Goal: Task Accomplishment & Management: Manage account settings

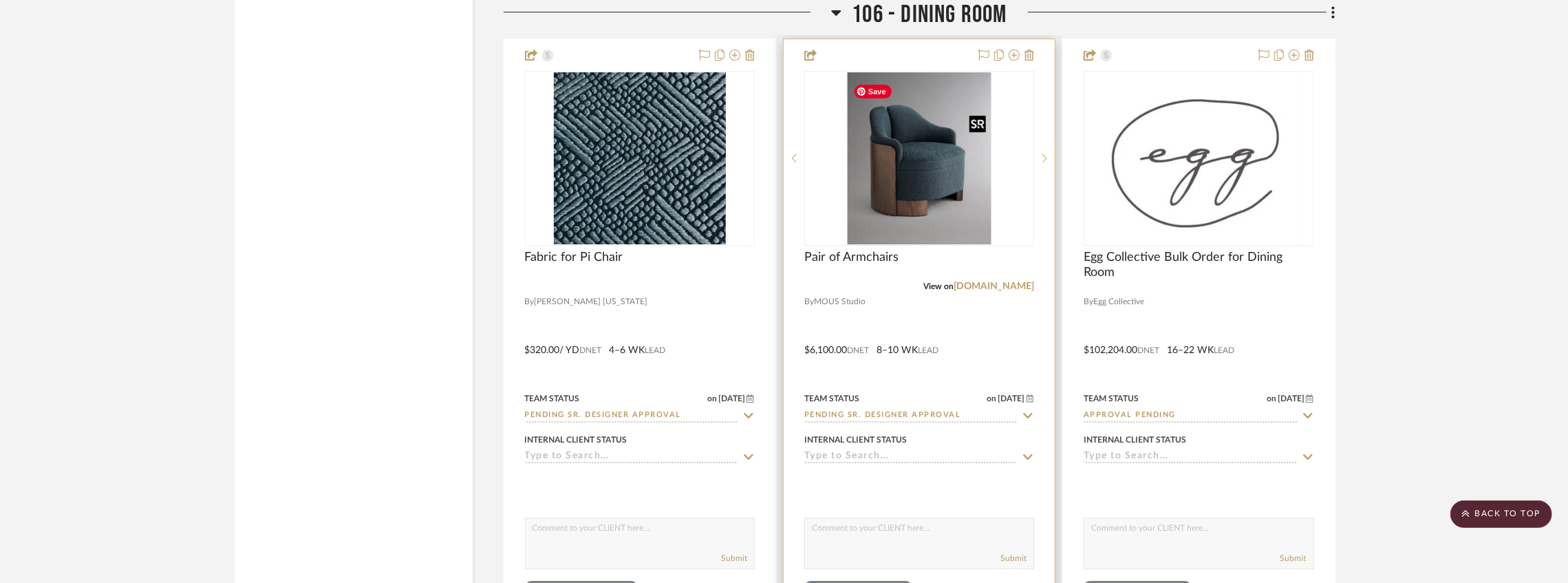
scroll to position [8960, 0]
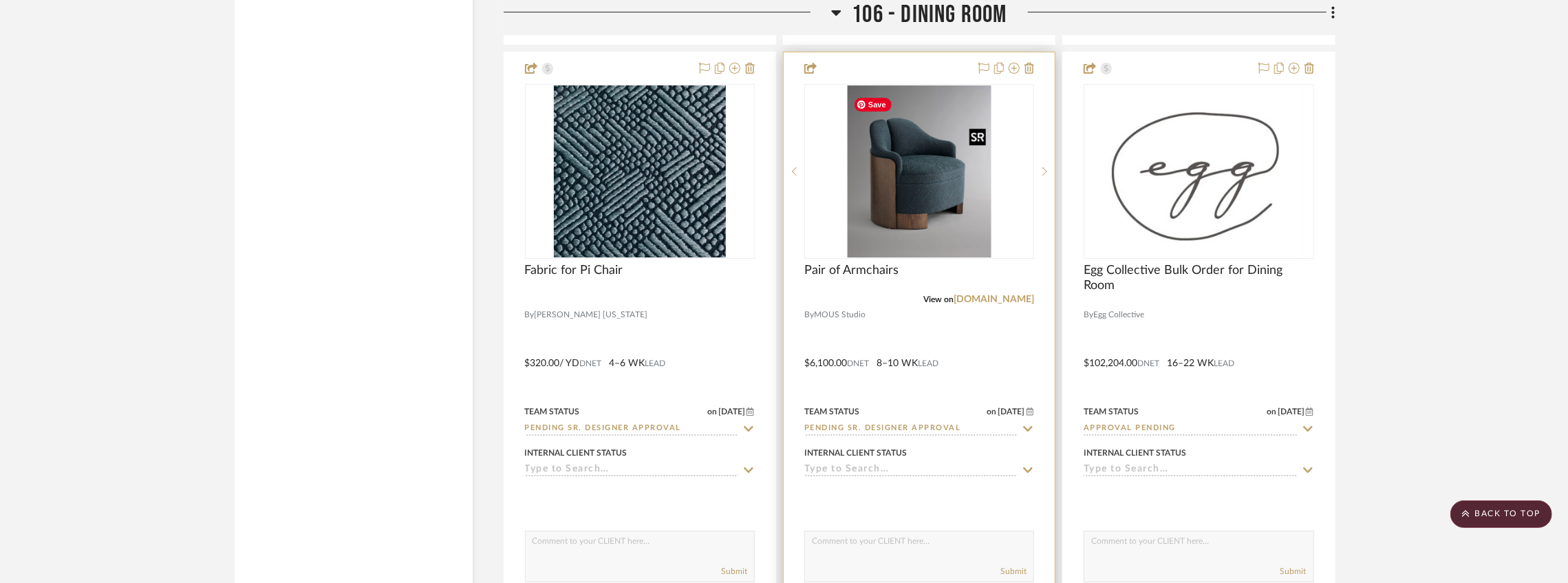
click at [894, 182] on img "0" at bounding box center [919, 171] width 144 height 172
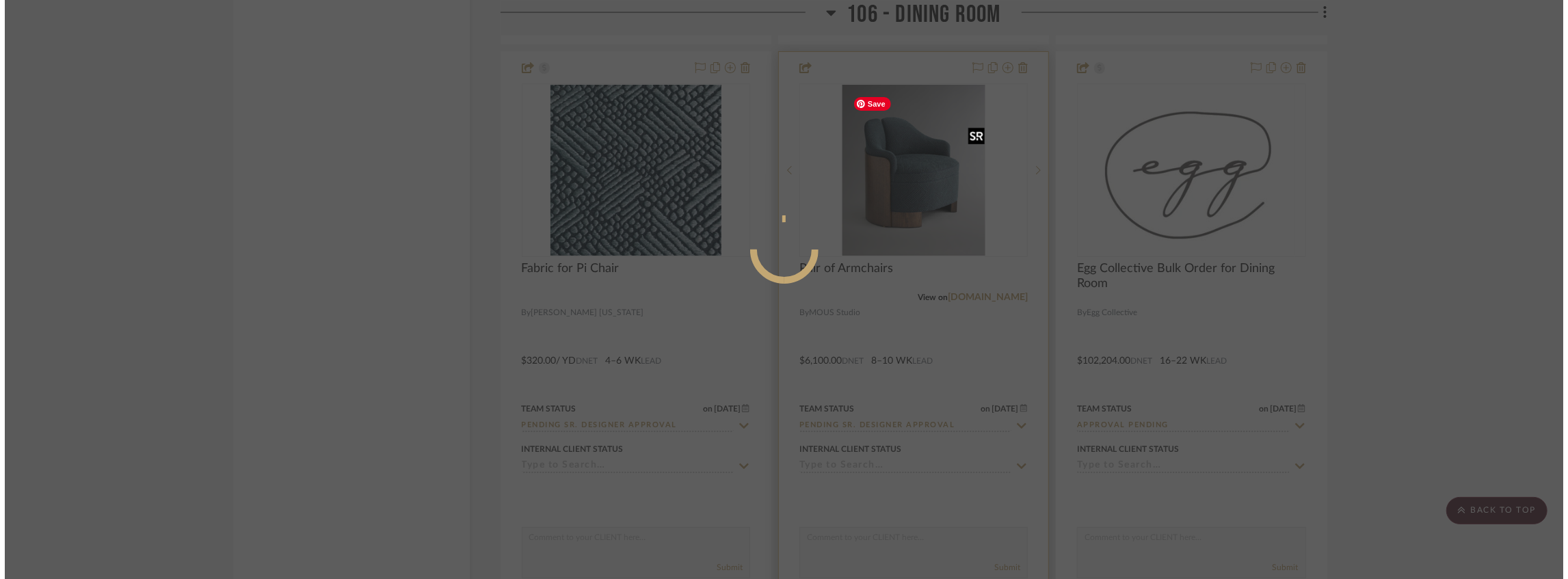
scroll to position [0, 0]
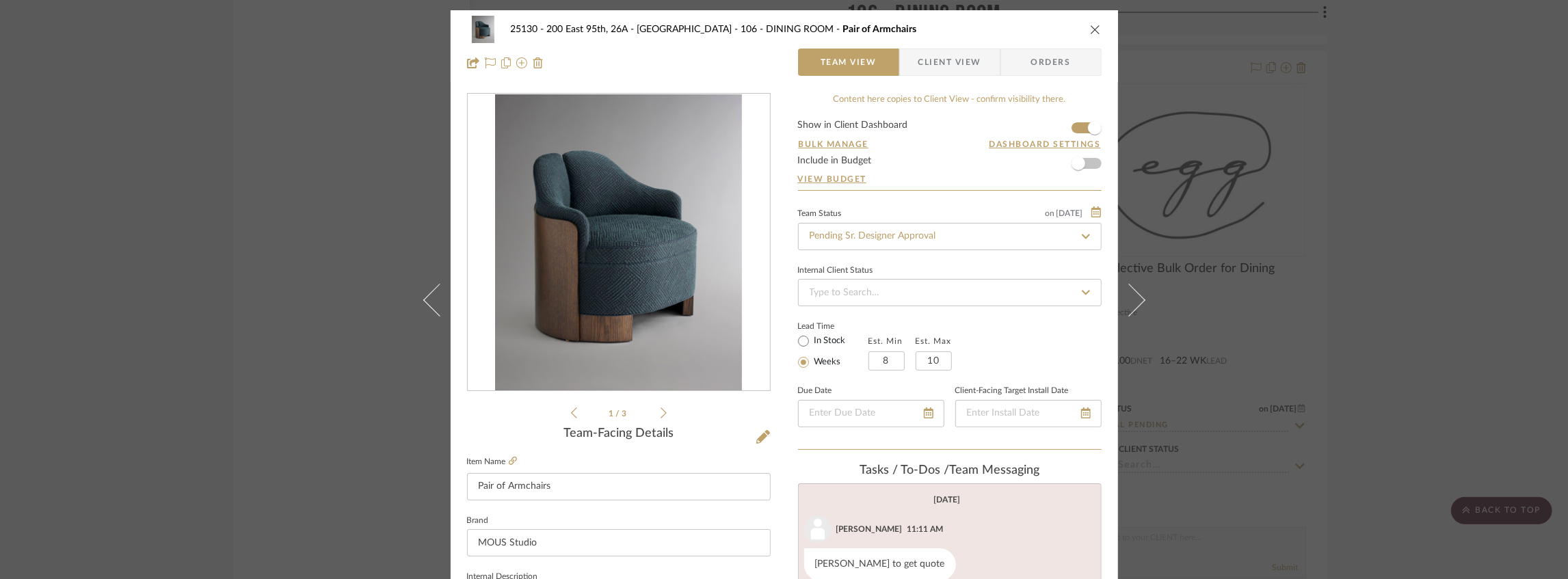
click at [939, 59] on span "Client View" at bounding box center [950, 62] width 63 height 28
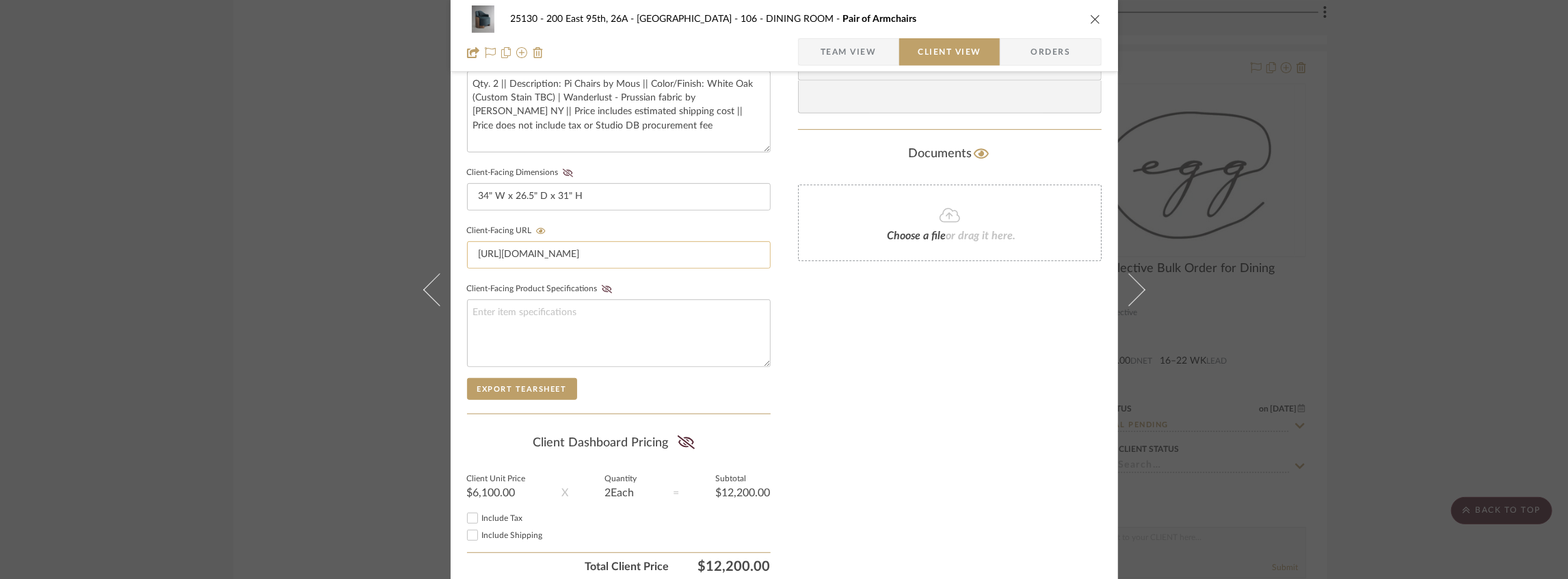
scroll to position [563, 0]
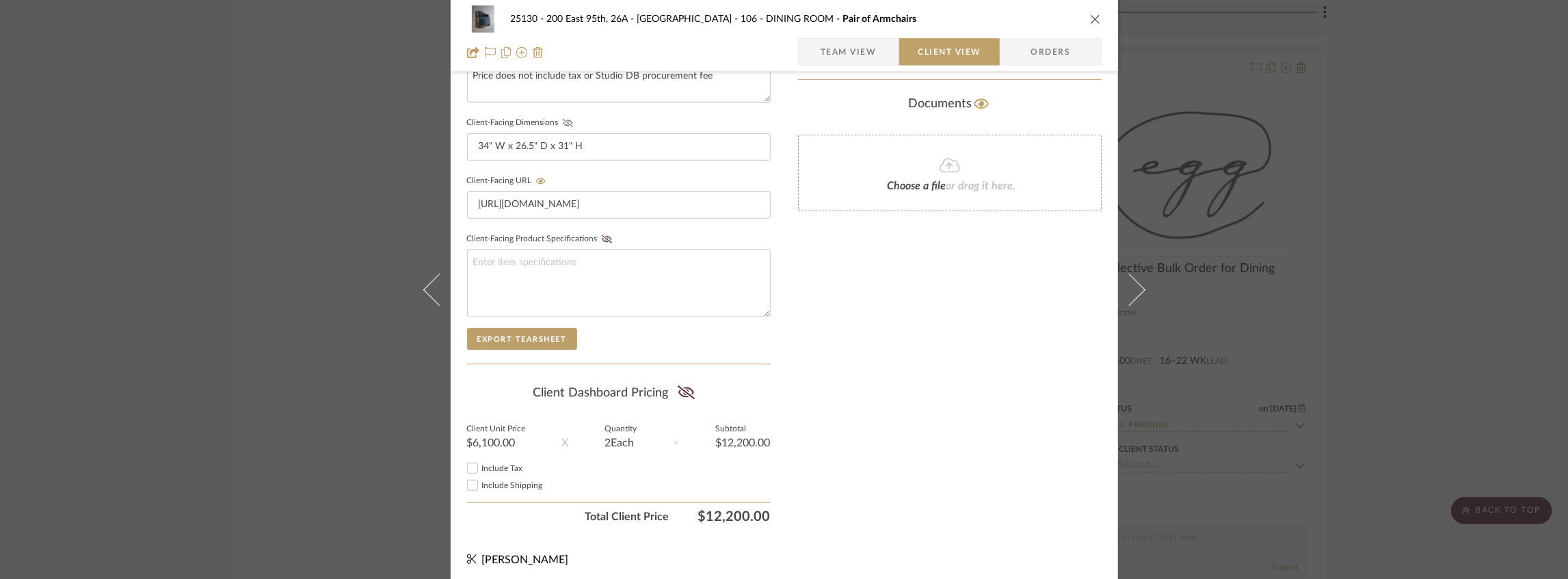
click at [564, 124] on icon at bounding box center [568, 123] width 10 height 8
click at [672, 378] on summary-project-share-button at bounding box center [686, 394] width 36 height 32
click at [486, 450] on sr-form-field "Client Unit Price $6,100.00" at bounding box center [496, 442] width 59 height 34
click at [488, 464] on span "Include Tax" at bounding box center [502, 468] width 41 height 8
click at [481, 461] on input "Include Tax" at bounding box center [472, 468] width 17 height 17
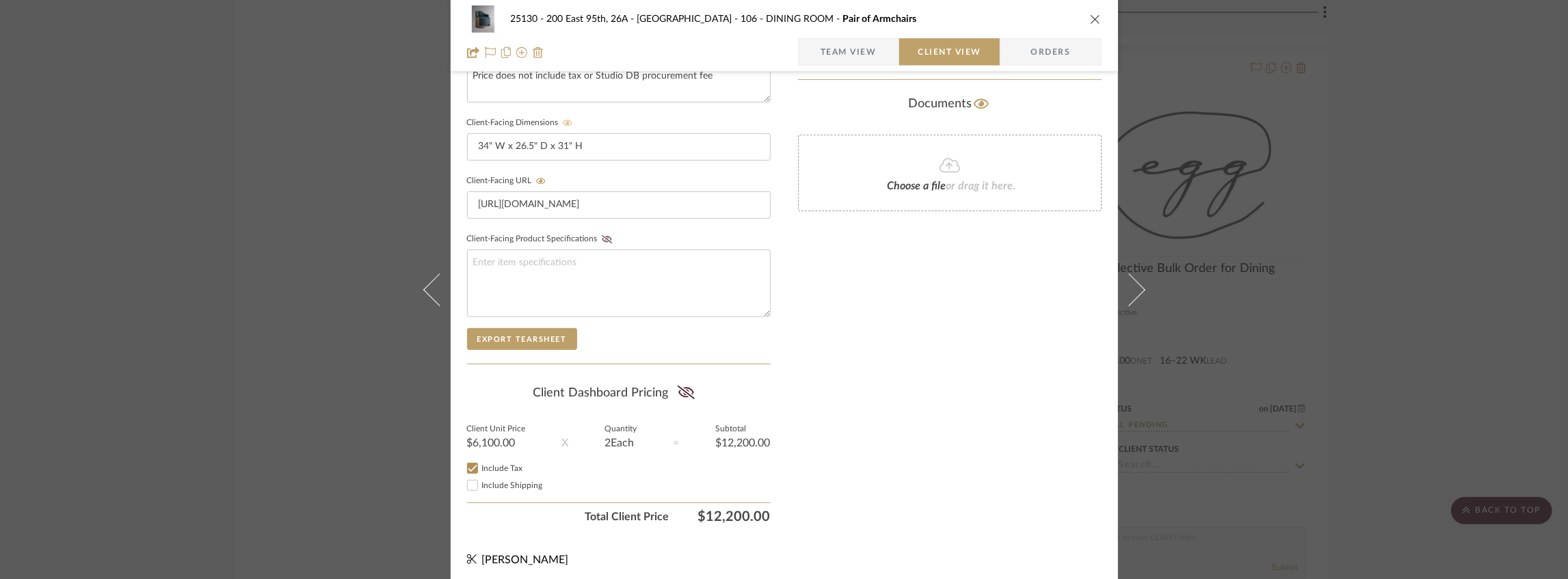
checkbox input "false"
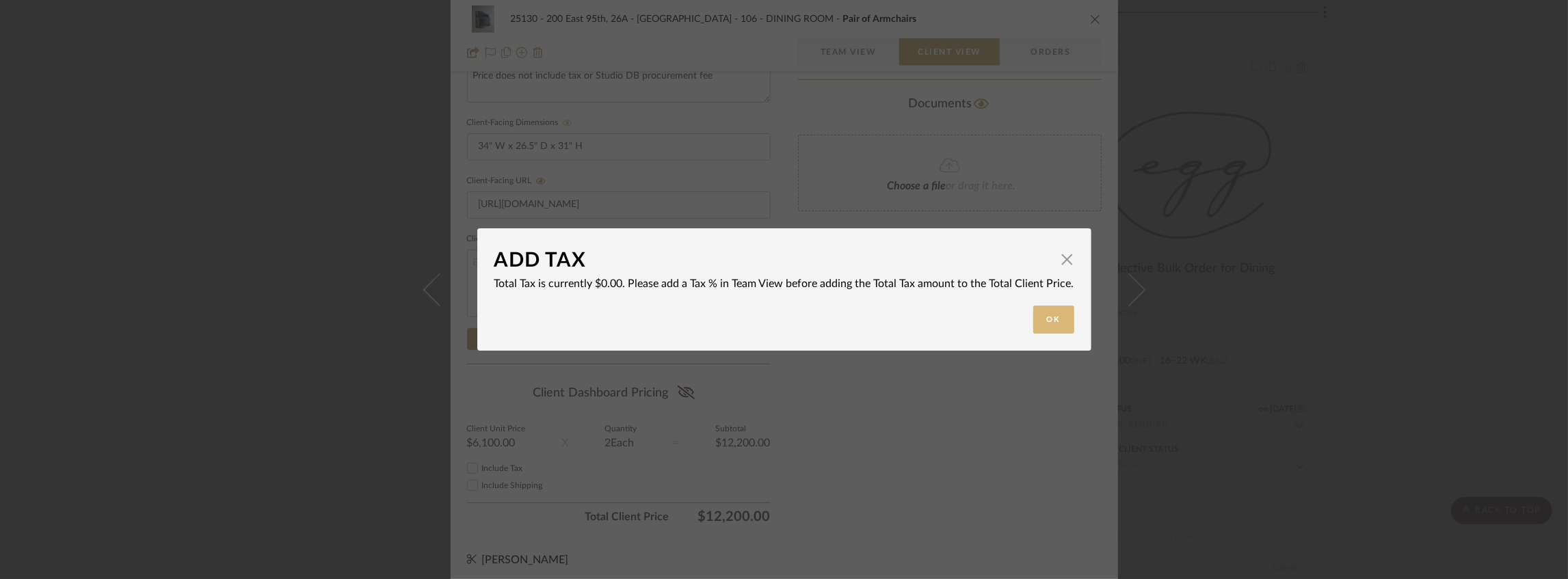
click at [1043, 321] on button "Ok" at bounding box center [1053, 320] width 41 height 28
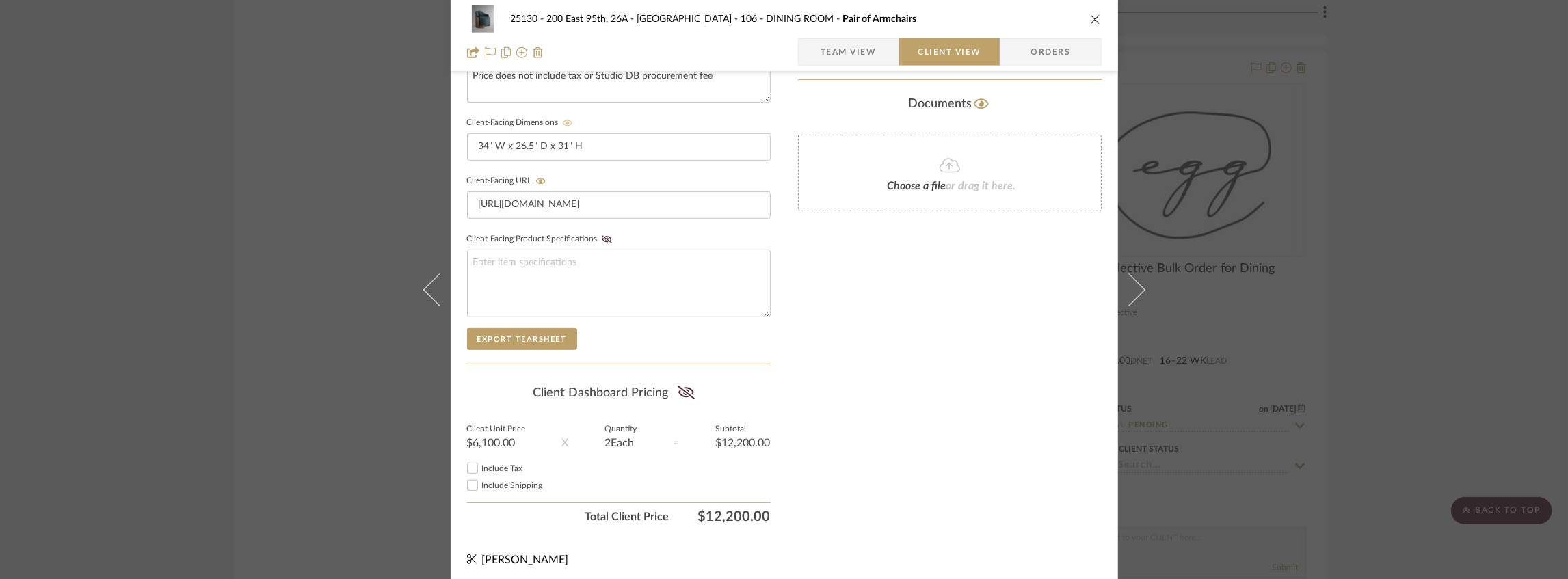
click at [510, 481] on span "Include Shipping" at bounding box center [512, 485] width 61 height 8
click at [481, 477] on input "Include Shipping" at bounding box center [472, 484] width 17 height 17
checkbox input "true"
click at [607, 448] on sr-form-field "Quantity 2 Each" at bounding box center [620, 442] width 32 height 34
click at [679, 386] on icon at bounding box center [686, 392] width 17 height 13
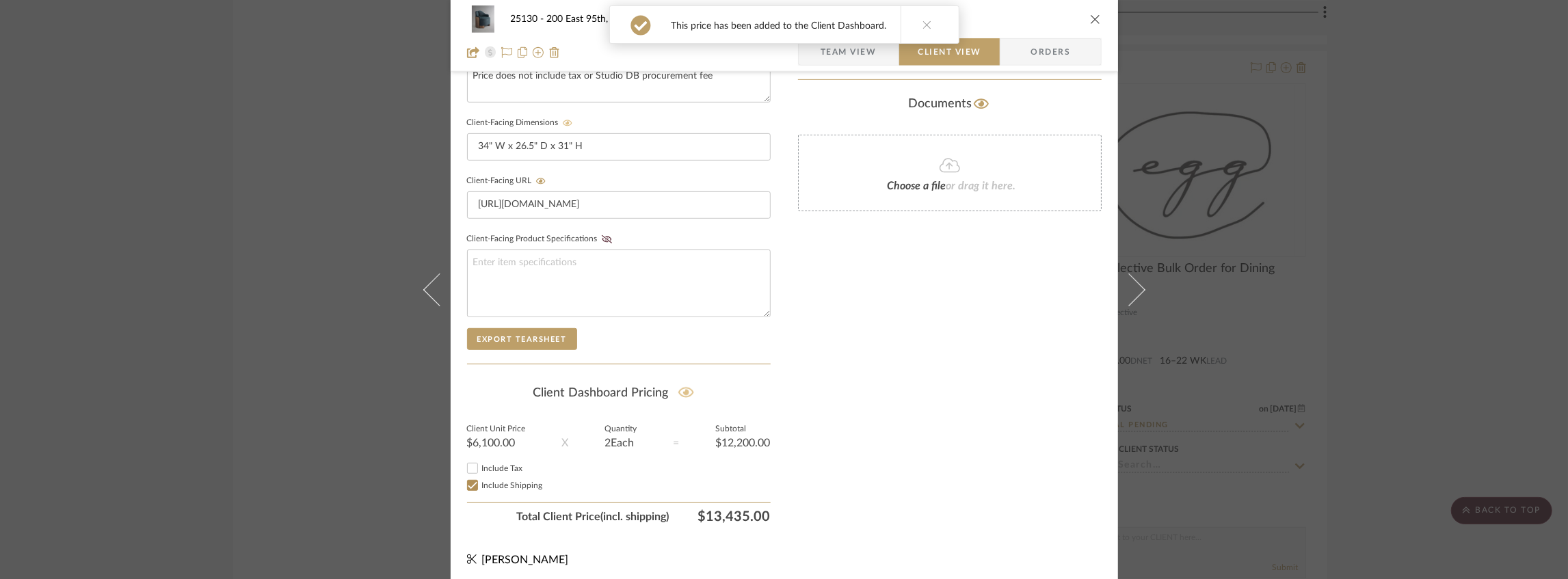
scroll to position [291, 0]
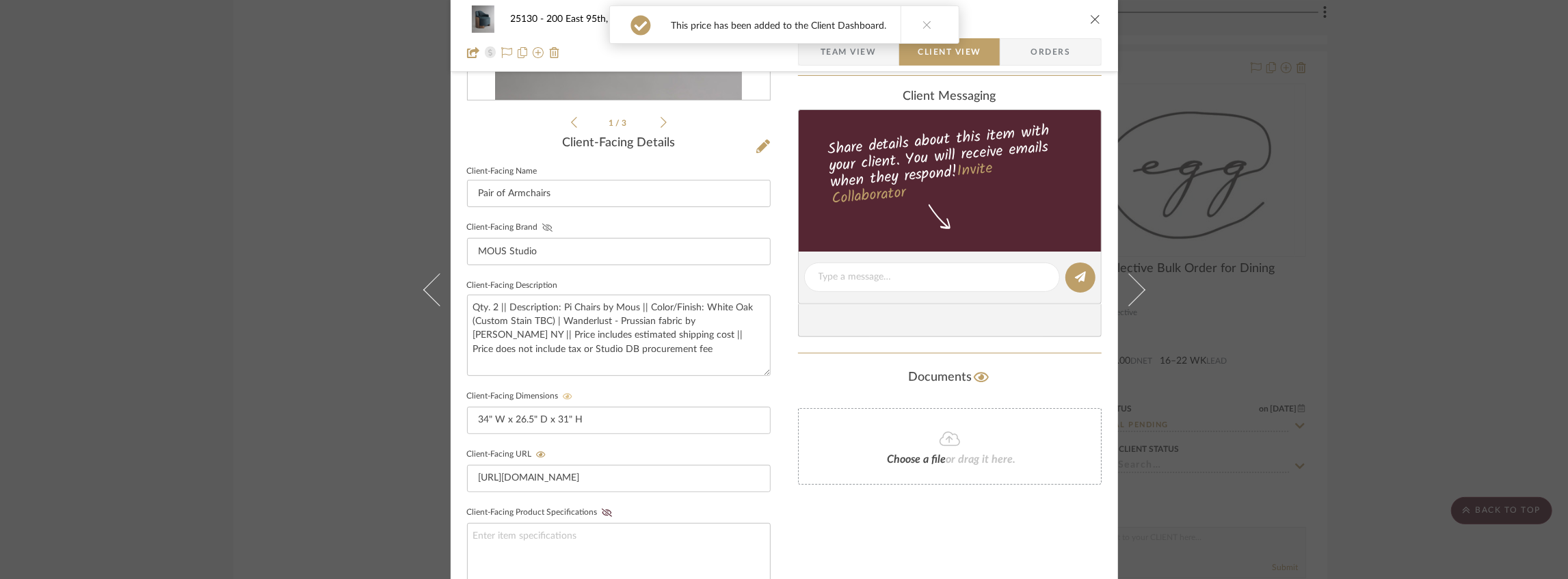
click at [542, 225] on icon at bounding box center [547, 228] width 10 height 8
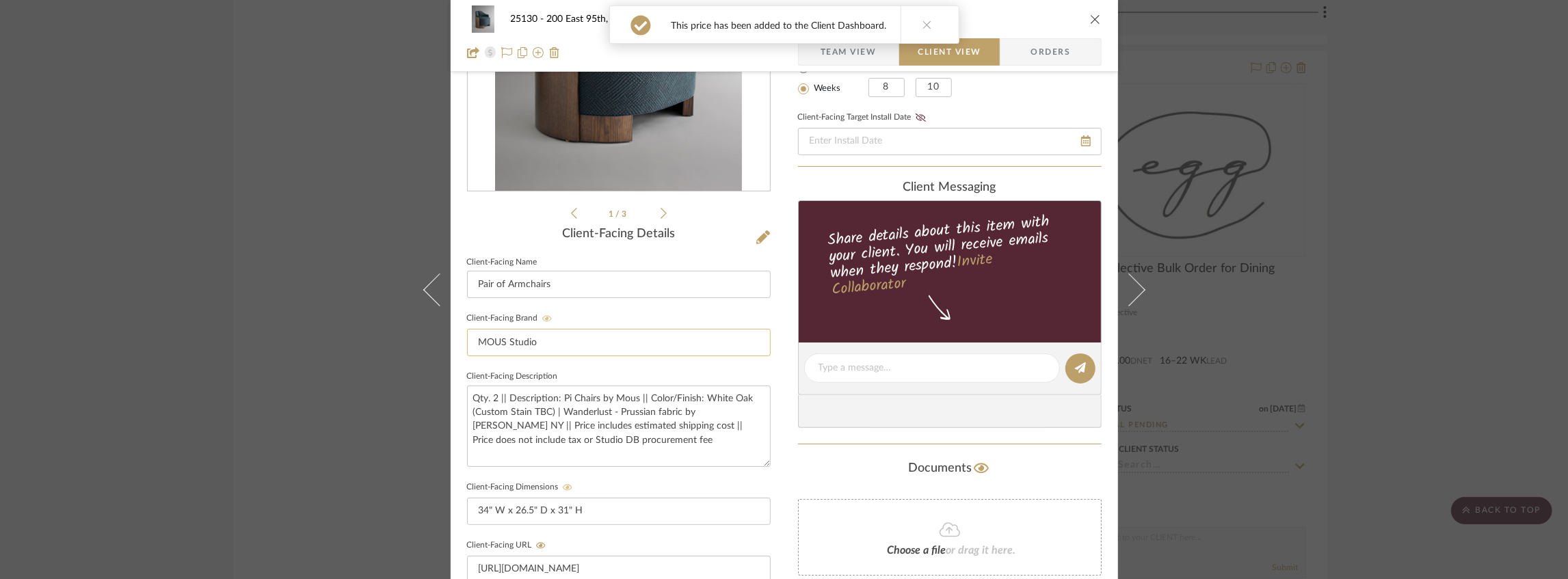
scroll to position [427, 0]
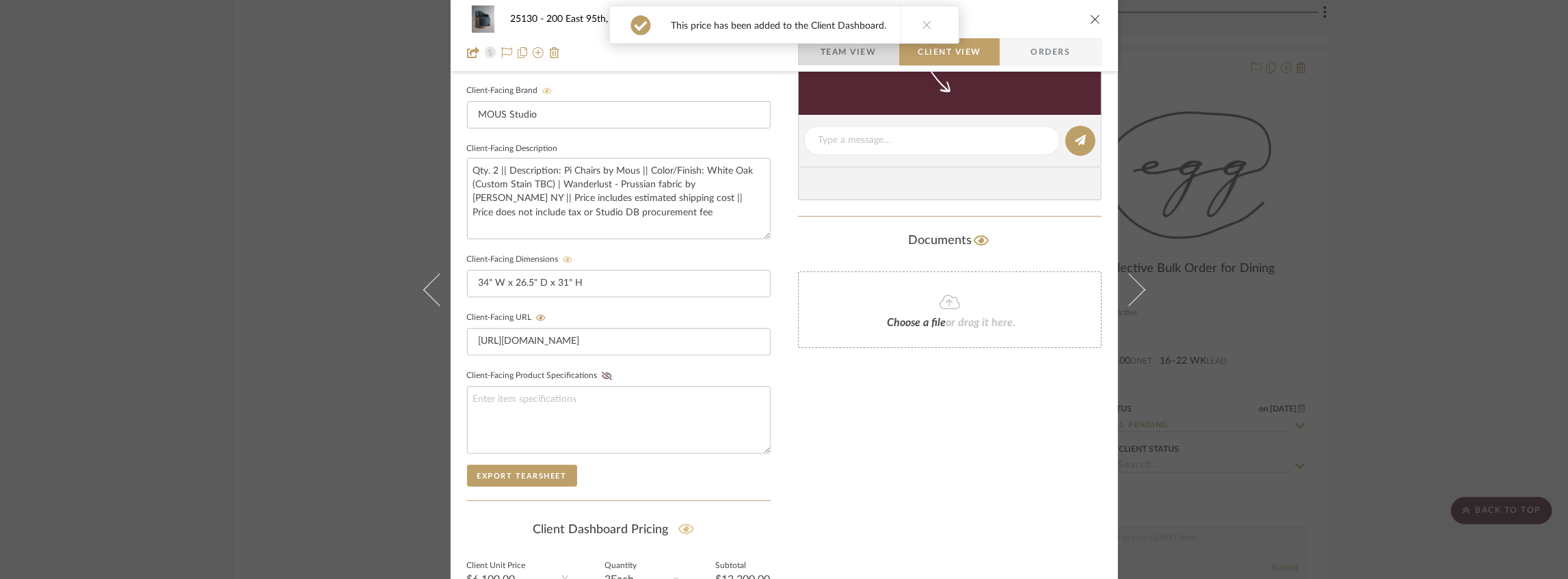
click at [862, 62] on span "Team View" at bounding box center [848, 52] width 56 height 28
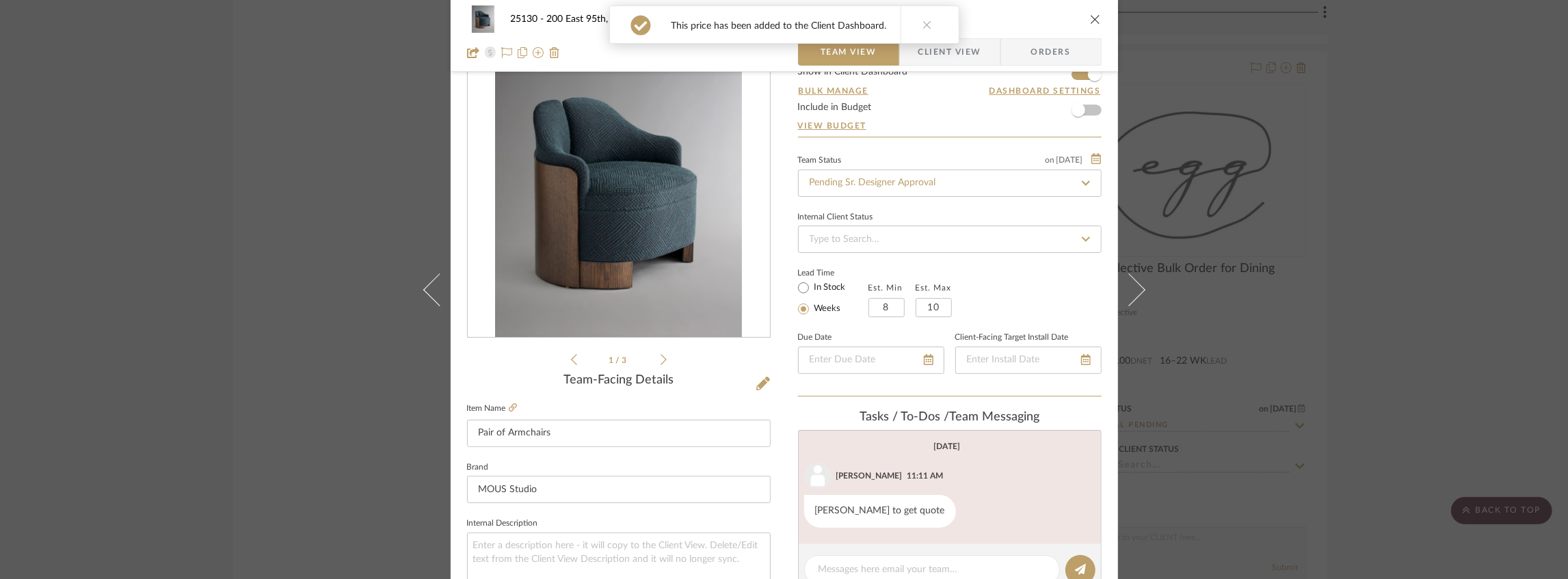
scroll to position [0, 0]
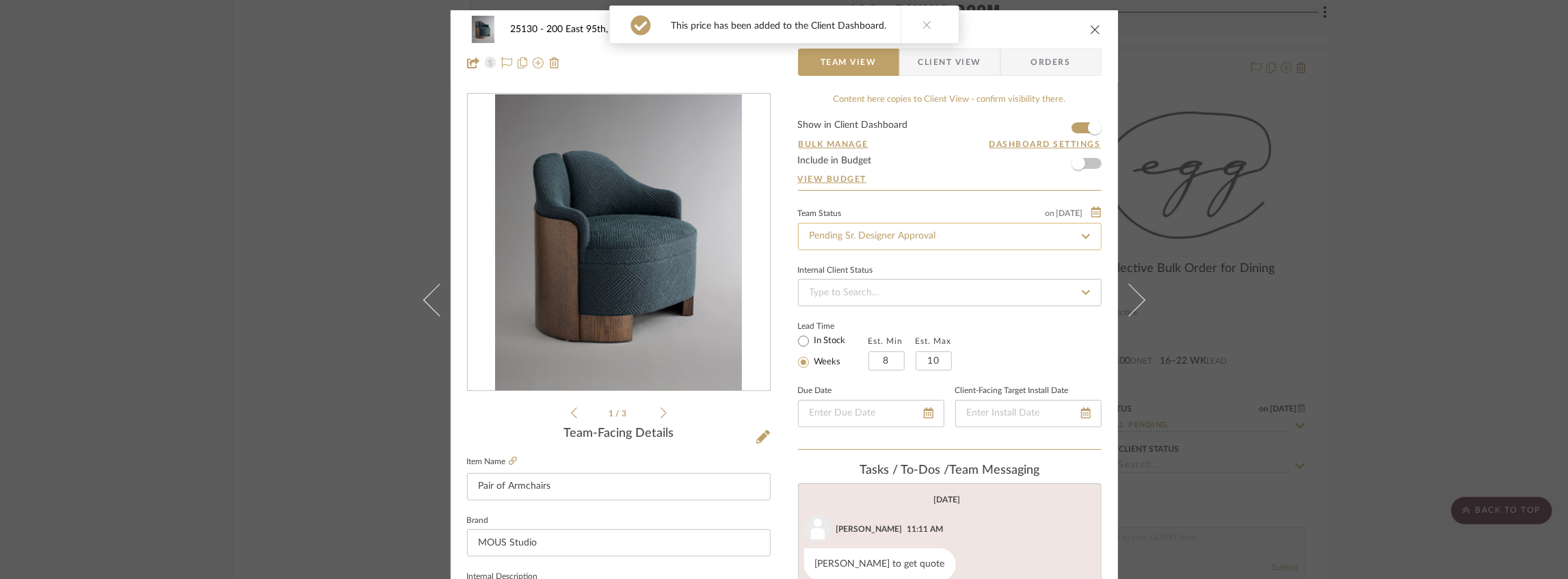
click at [858, 244] on input "Pending Sr. Designer Approval" at bounding box center [949, 236] width 304 height 28
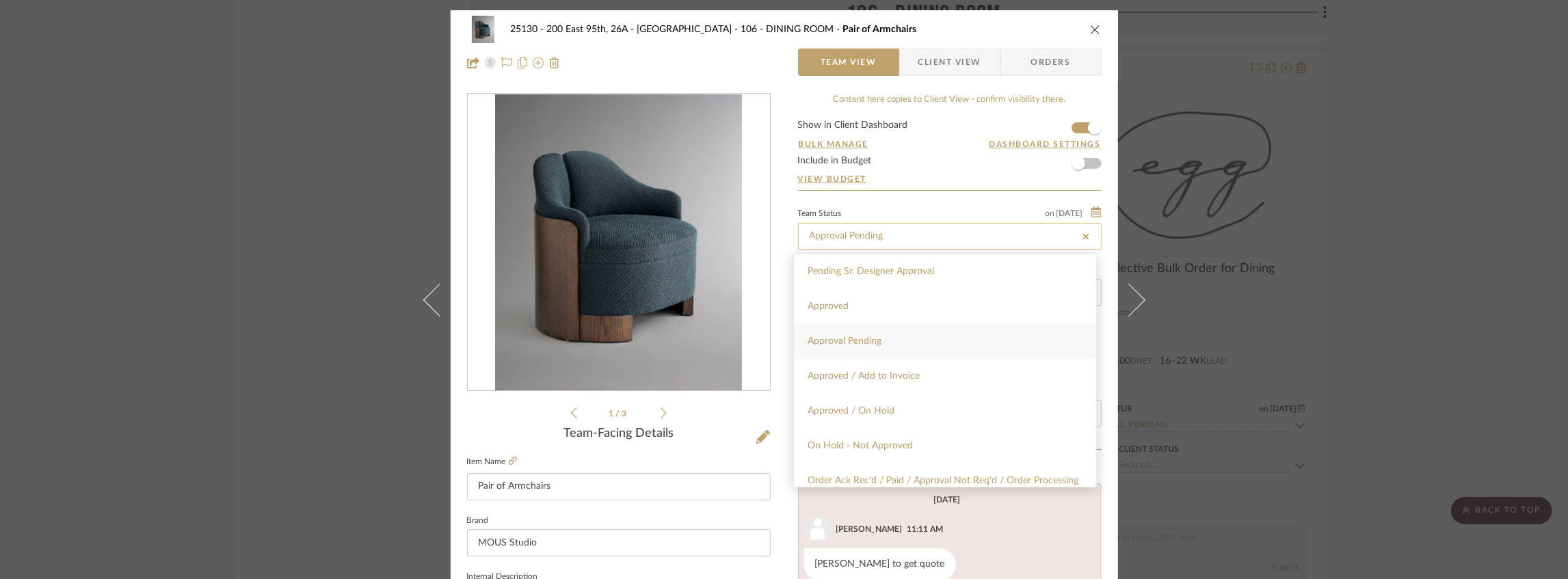
type input "Approval Pending"
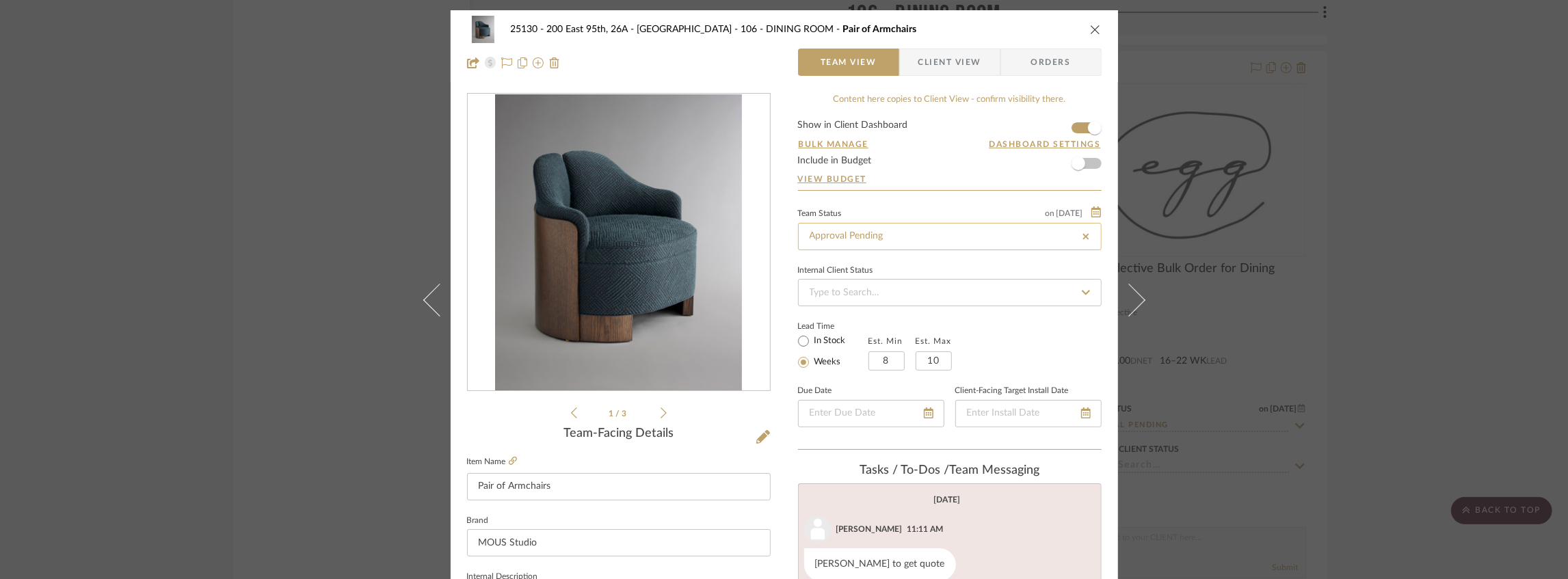
type input "Approval Pending"
click at [1094, 26] on icon "close" at bounding box center [1095, 29] width 11 height 11
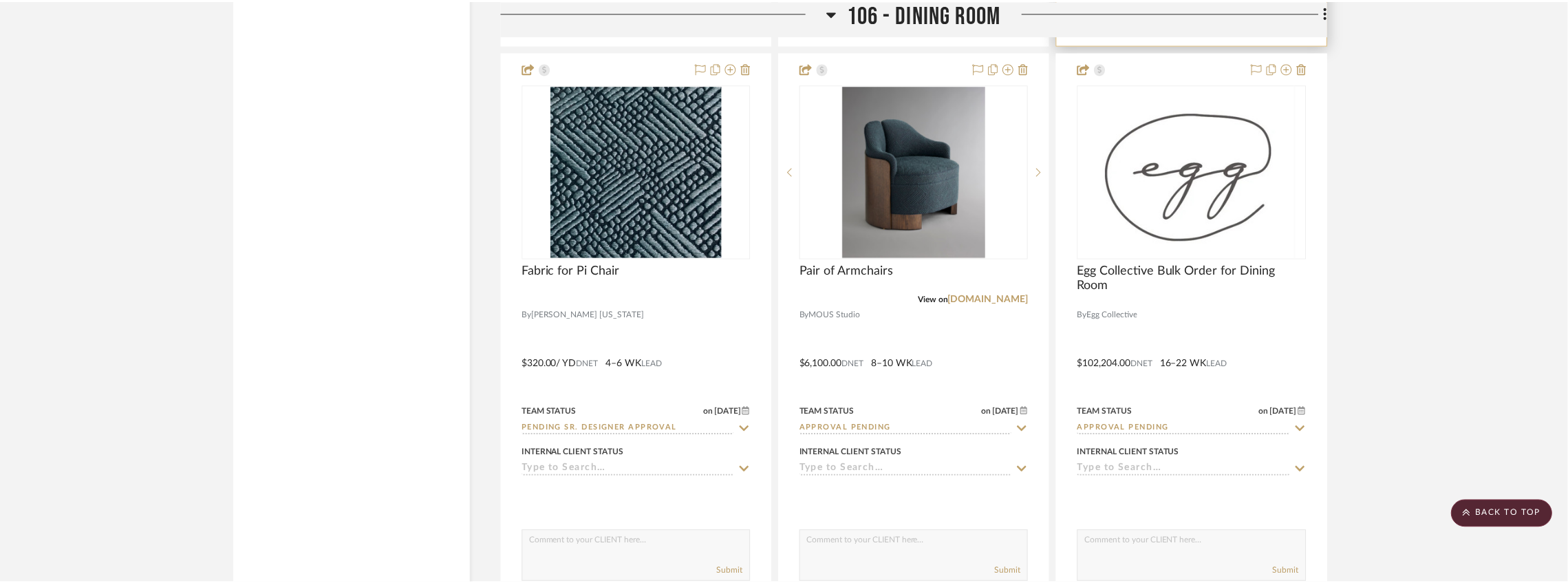
scroll to position [8960, 0]
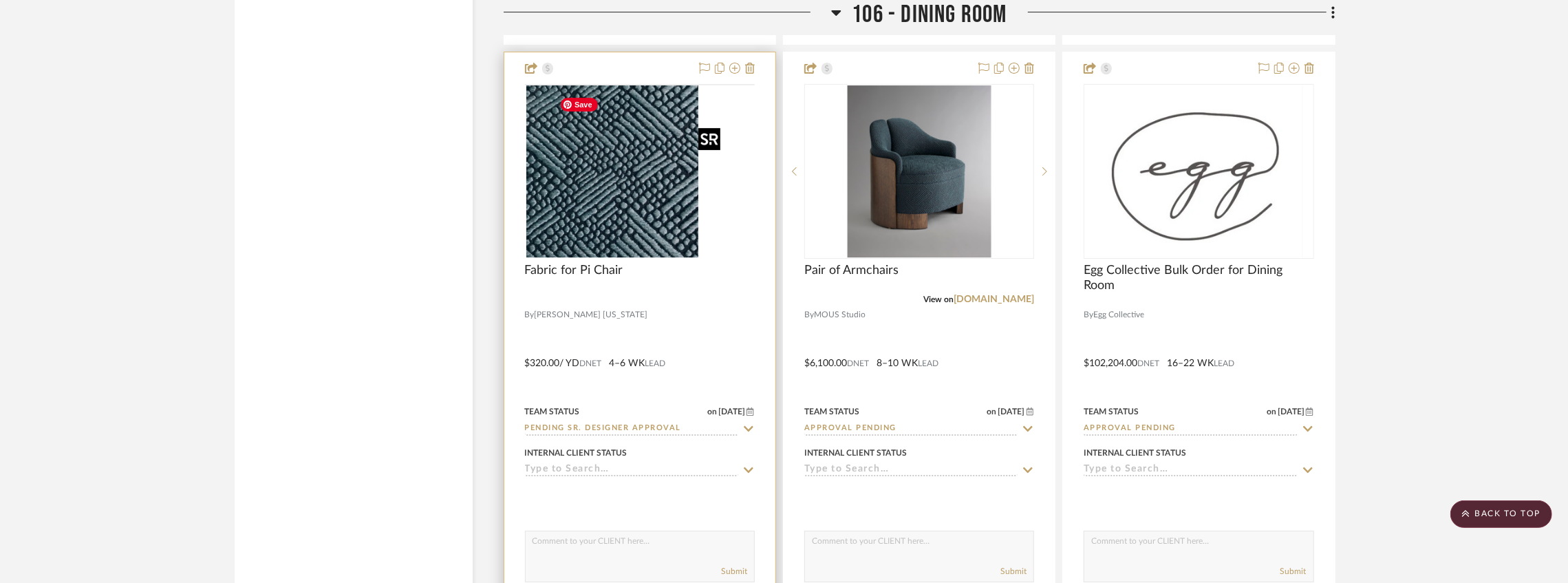
click at [0, 0] on img at bounding box center [0, 0] width 0 height 0
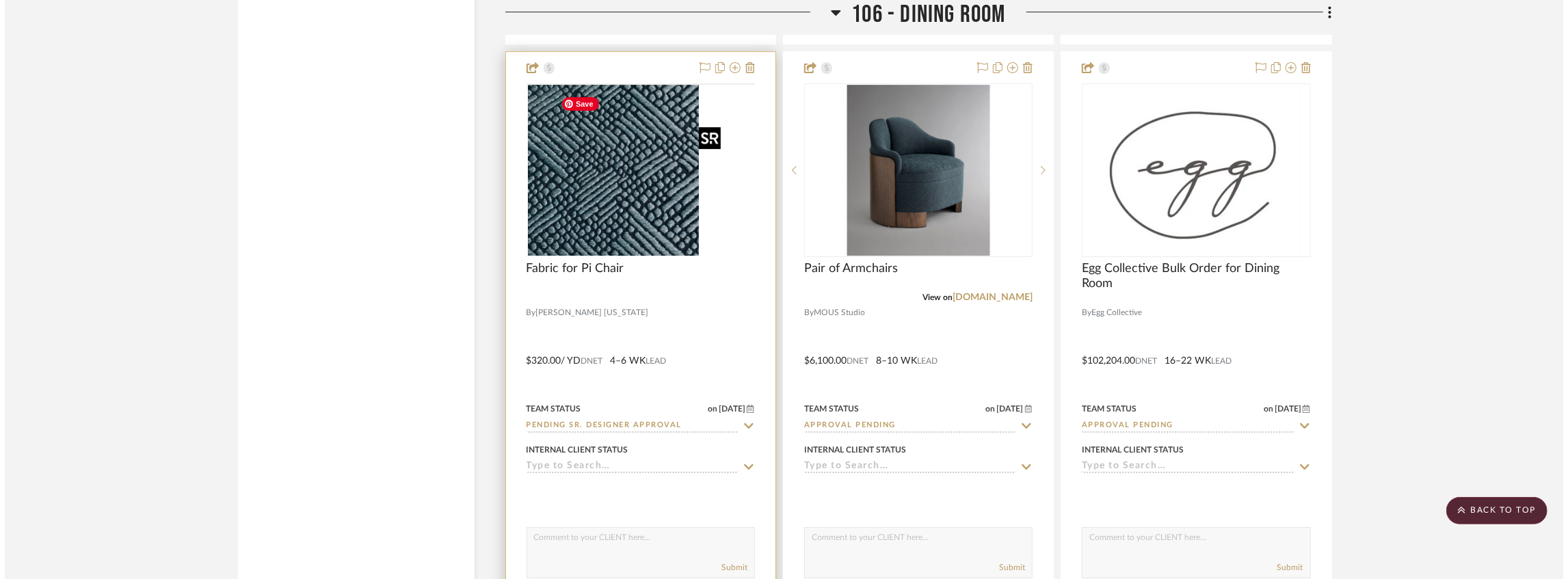
scroll to position [0, 0]
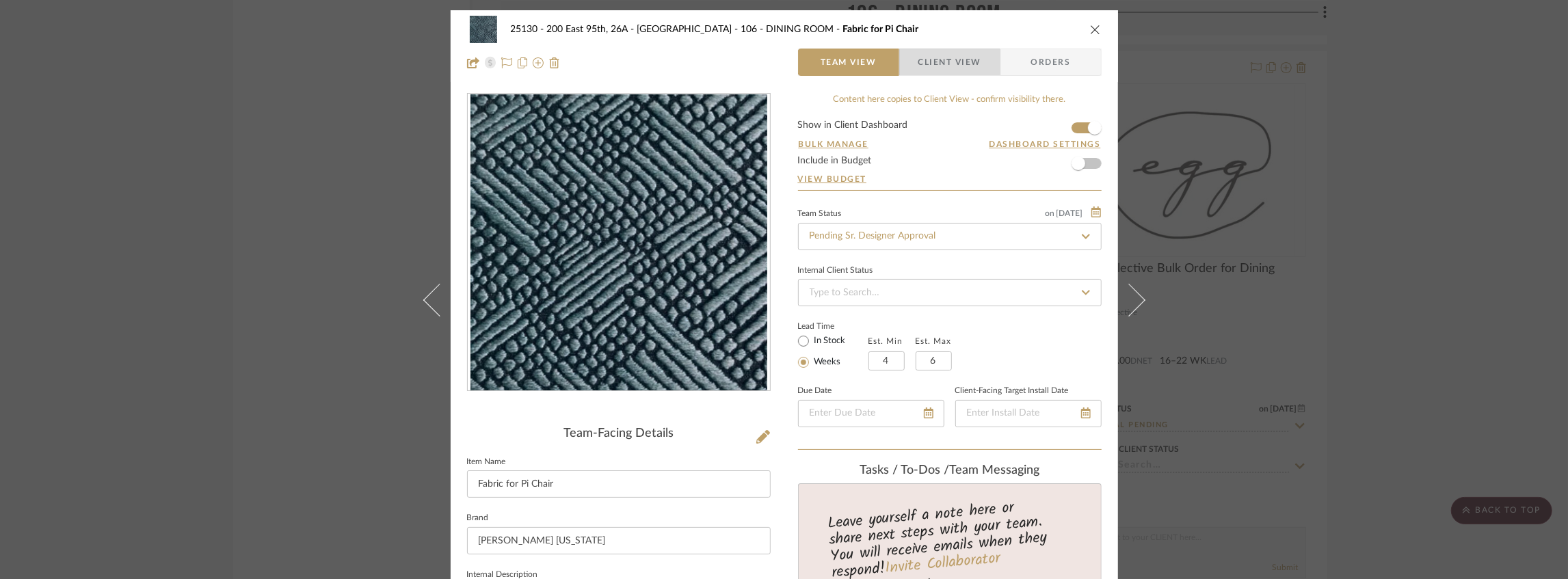
click at [919, 58] on span "Client View" at bounding box center [950, 62] width 63 height 28
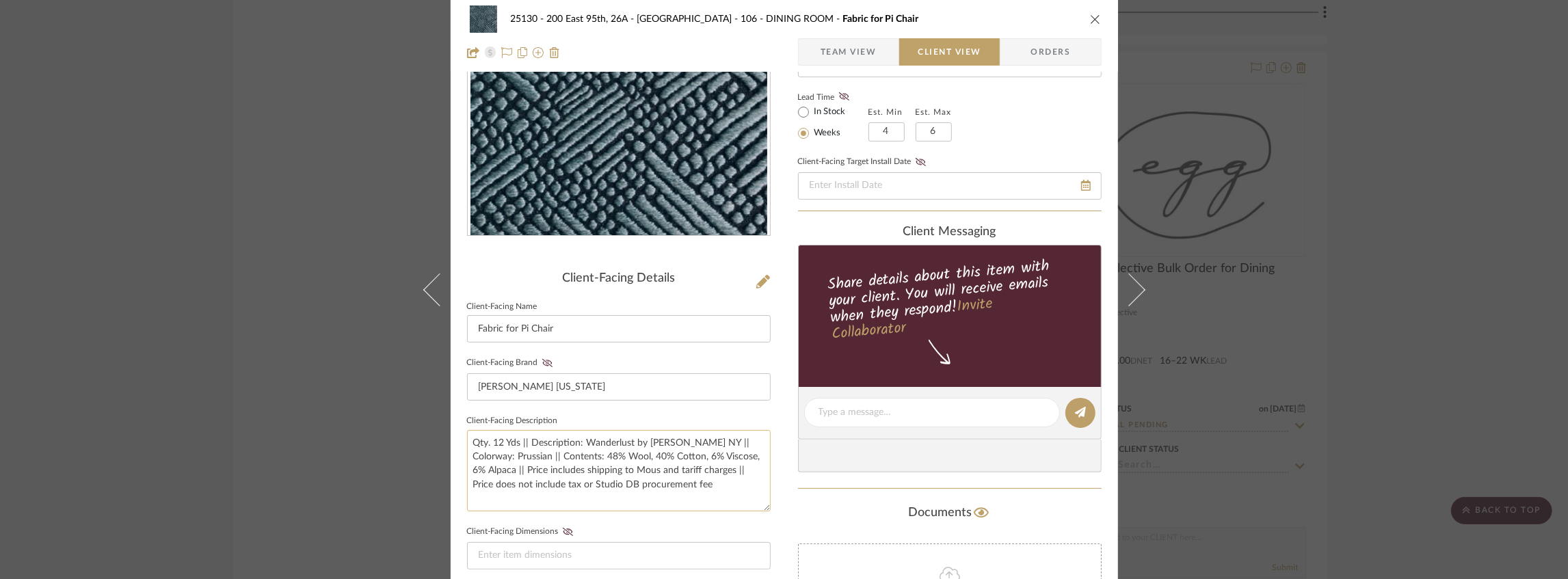
scroll to position [318, 0]
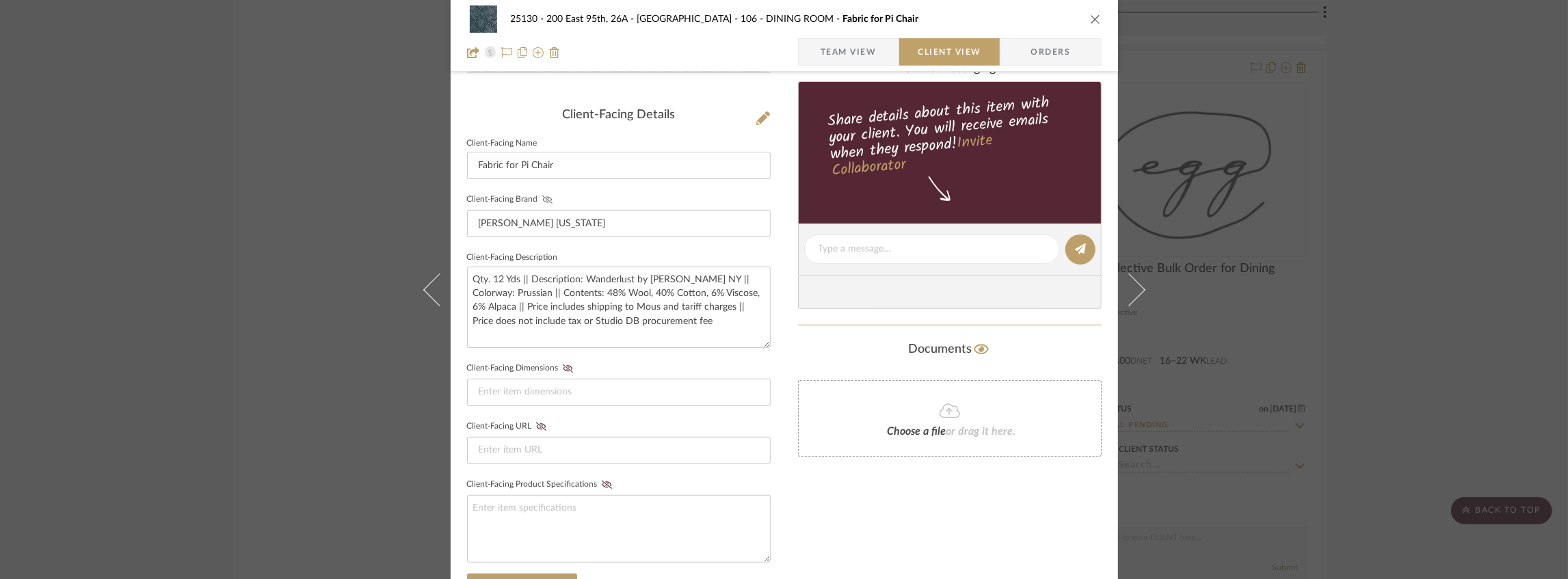
click at [542, 195] on icon at bounding box center [547, 199] width 10 height 8
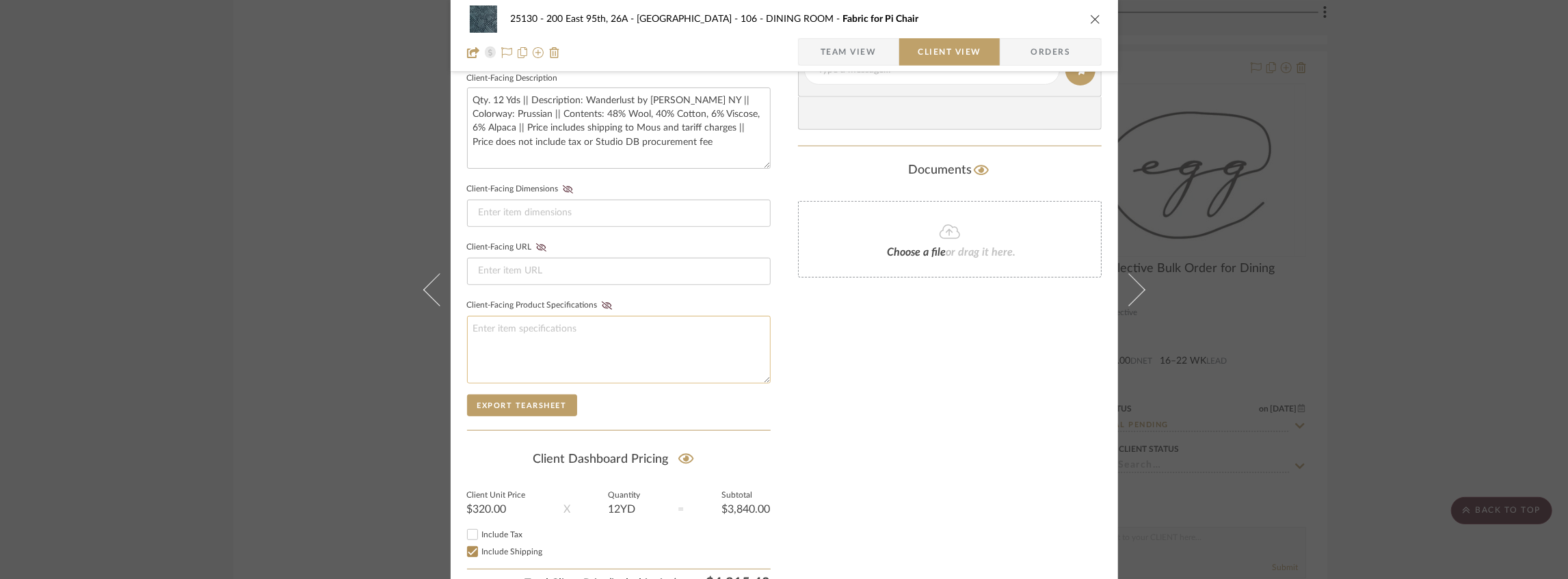
scroll to position [547, 0]
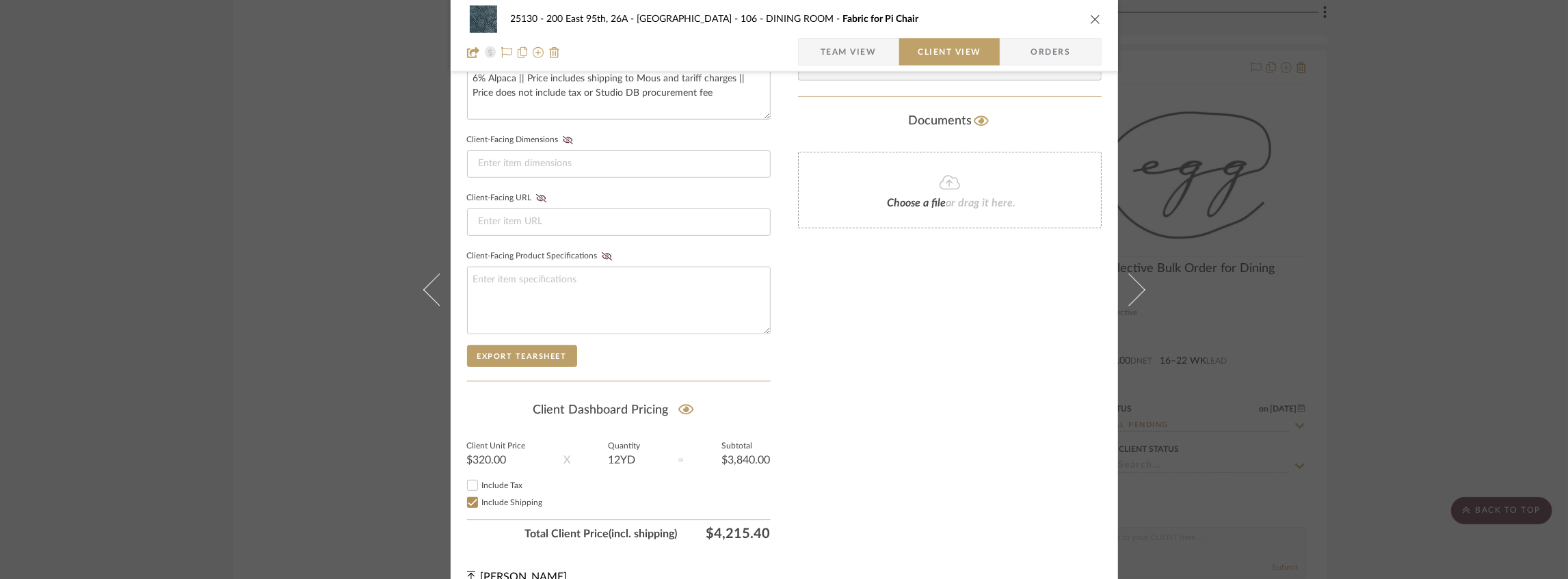
click at [473, 484] on input "Include Tax" at bounding box center [472, 484] width 17 height 17
checkbox input "false"
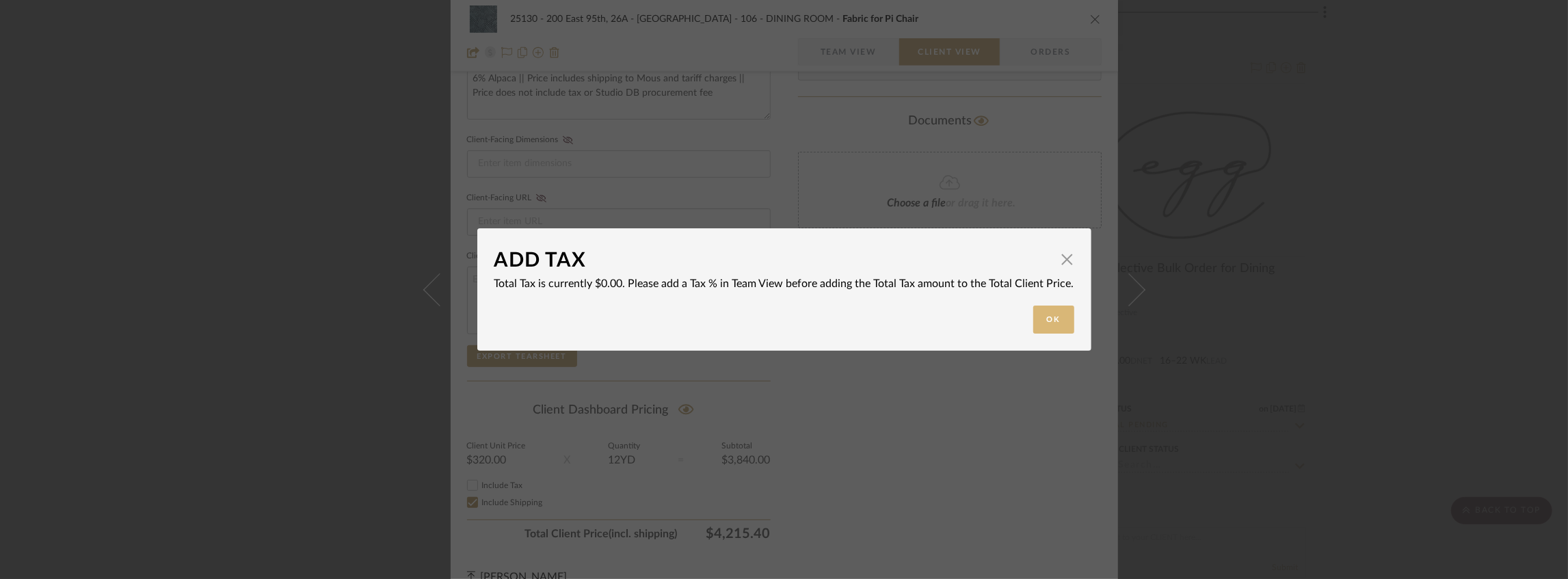
drag, startPoint x: 1036, startPoint y: 312, endPoint x: 1037, endPoint y: 319, distance: 7.1
click at [1037, 316] on button "Ok" at bounding box center [1053, 320] width 41 height 28
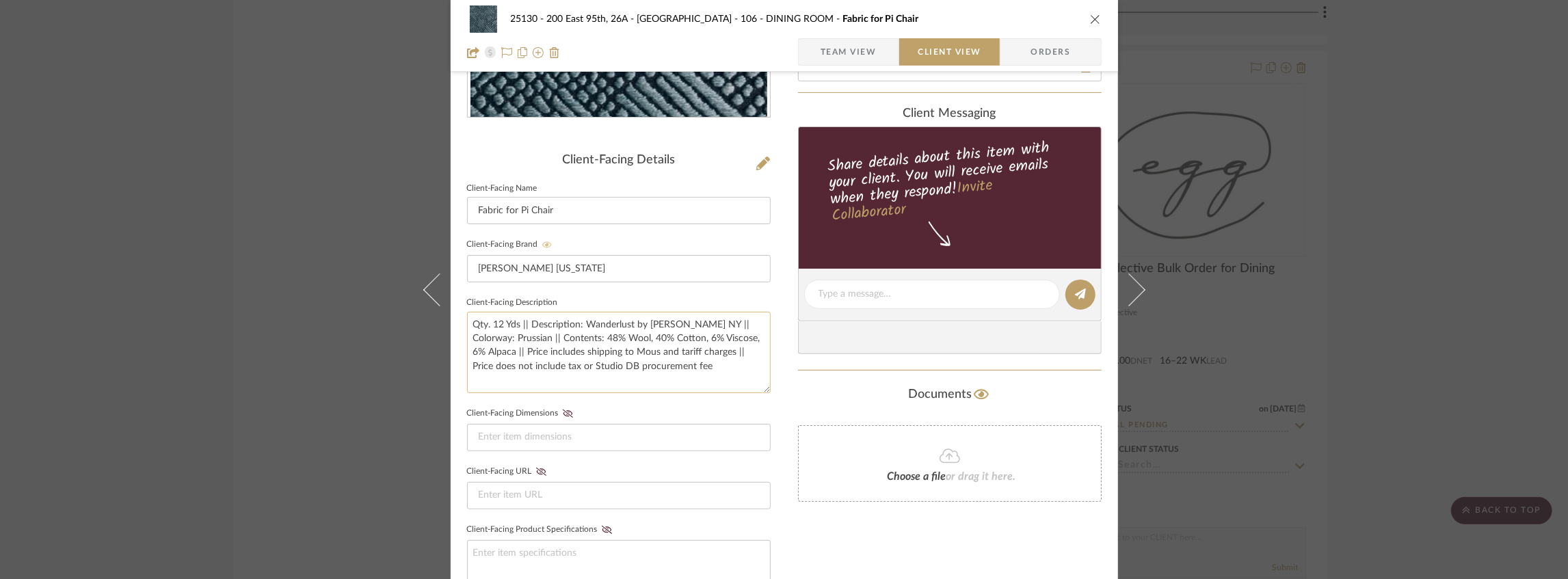
scroll to position [182, 0]
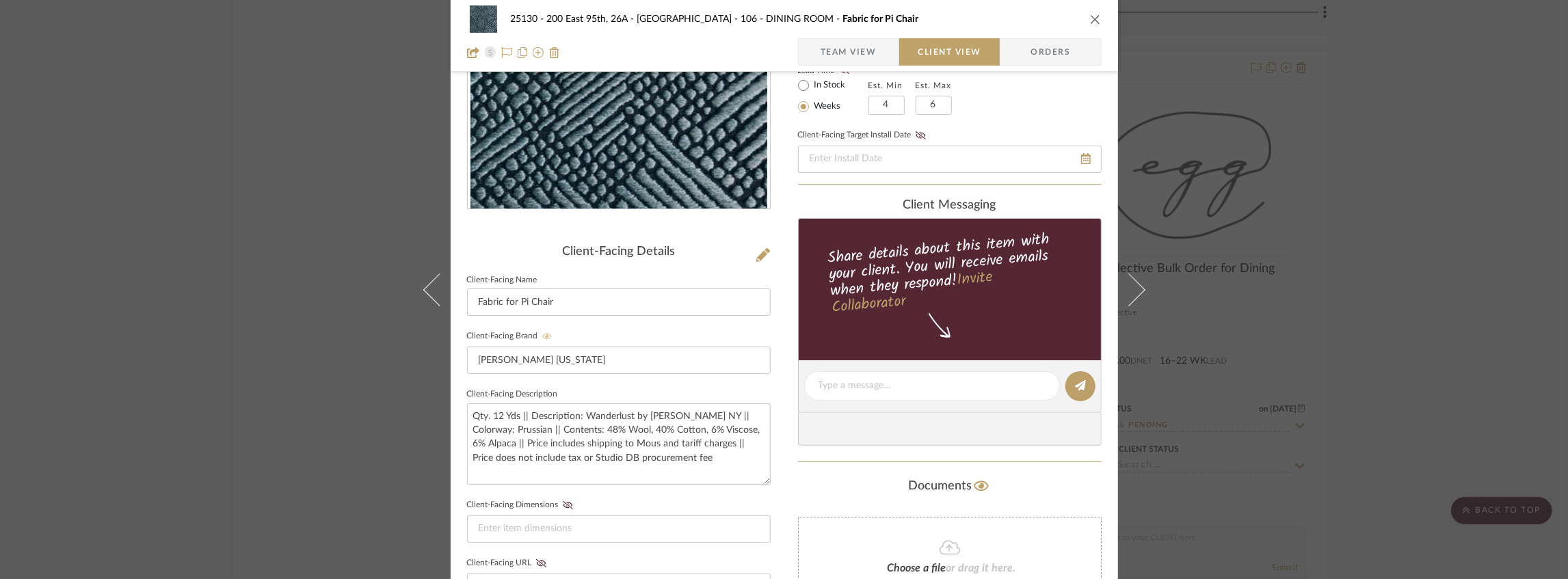
click at [1089, 20] on icon "close" at bounding box center [1095, 19] width 11 height 11
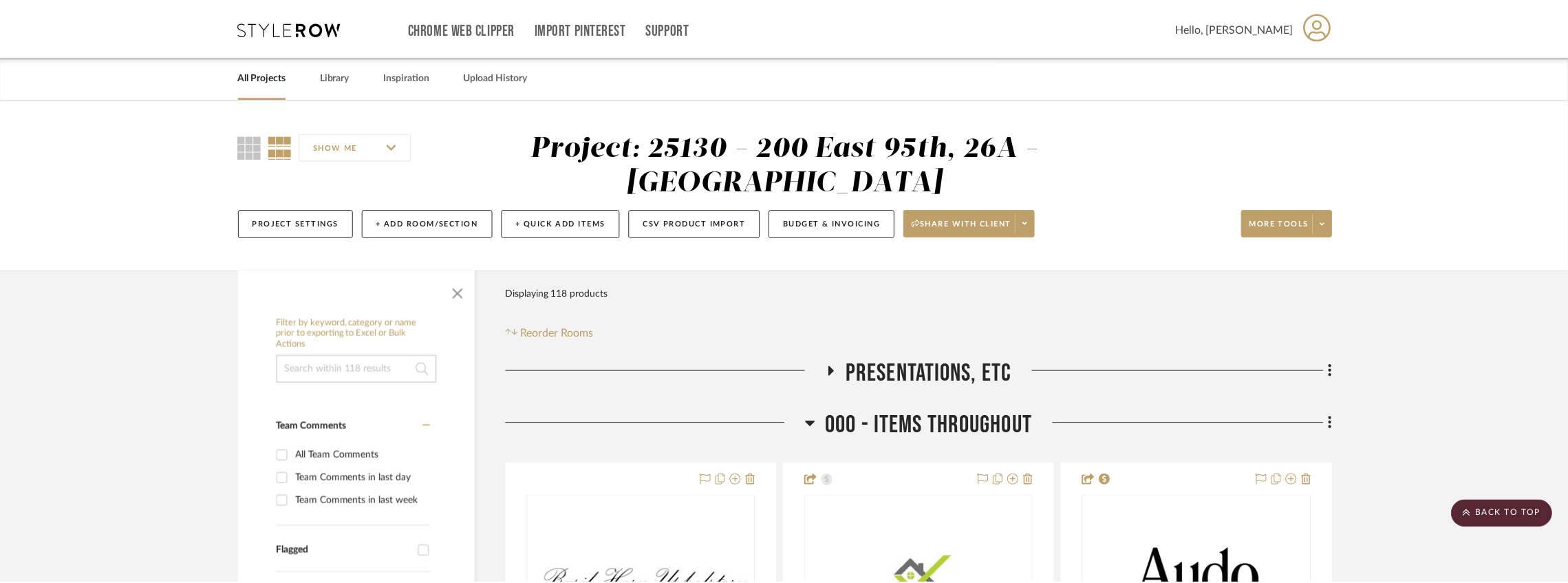
scroll to position [8960, 0]
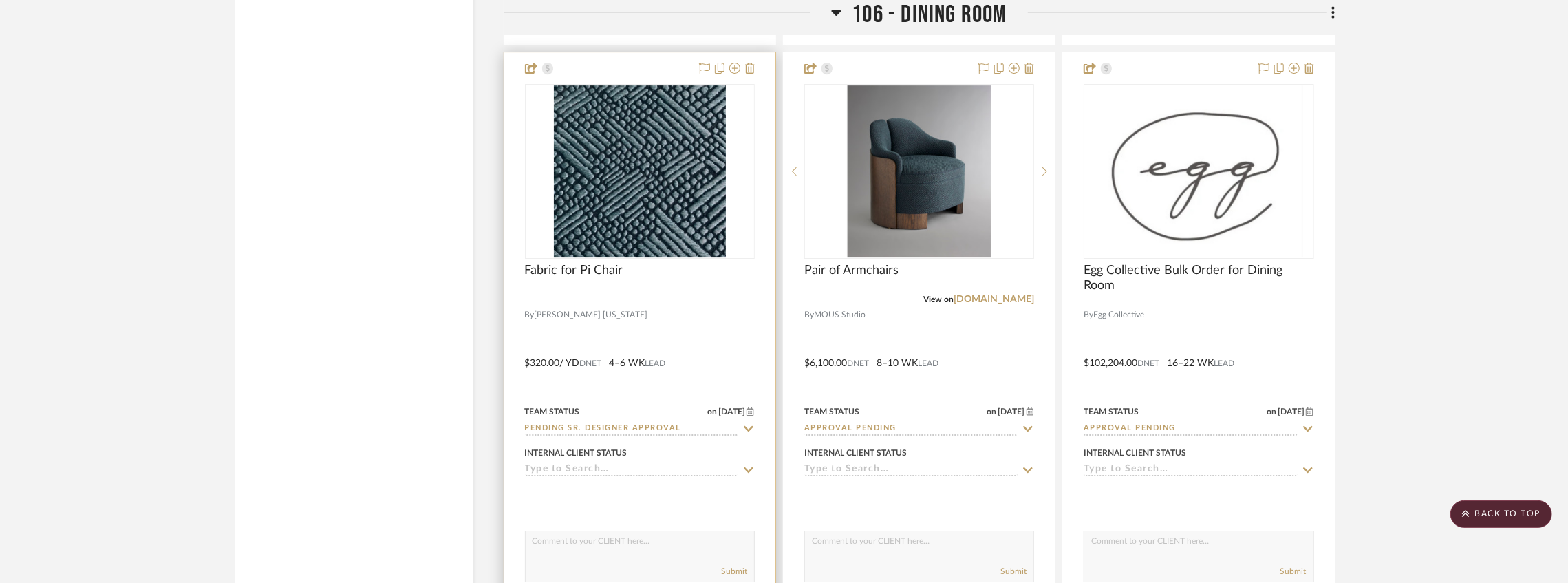
click at [643, 435] on input "Pending Sr. Designer Approval" at bounding box center [632, 428] width 213 height 13
type input "Approval Pending"
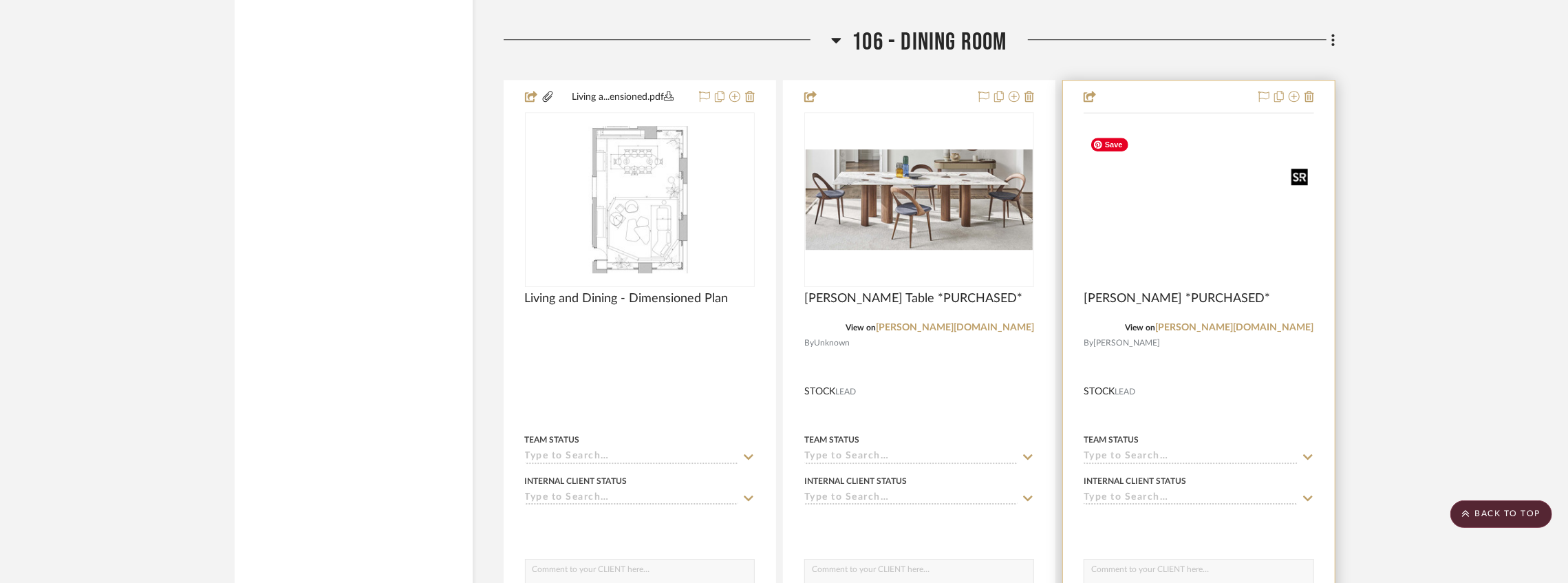
scroll to position [8180, 0]
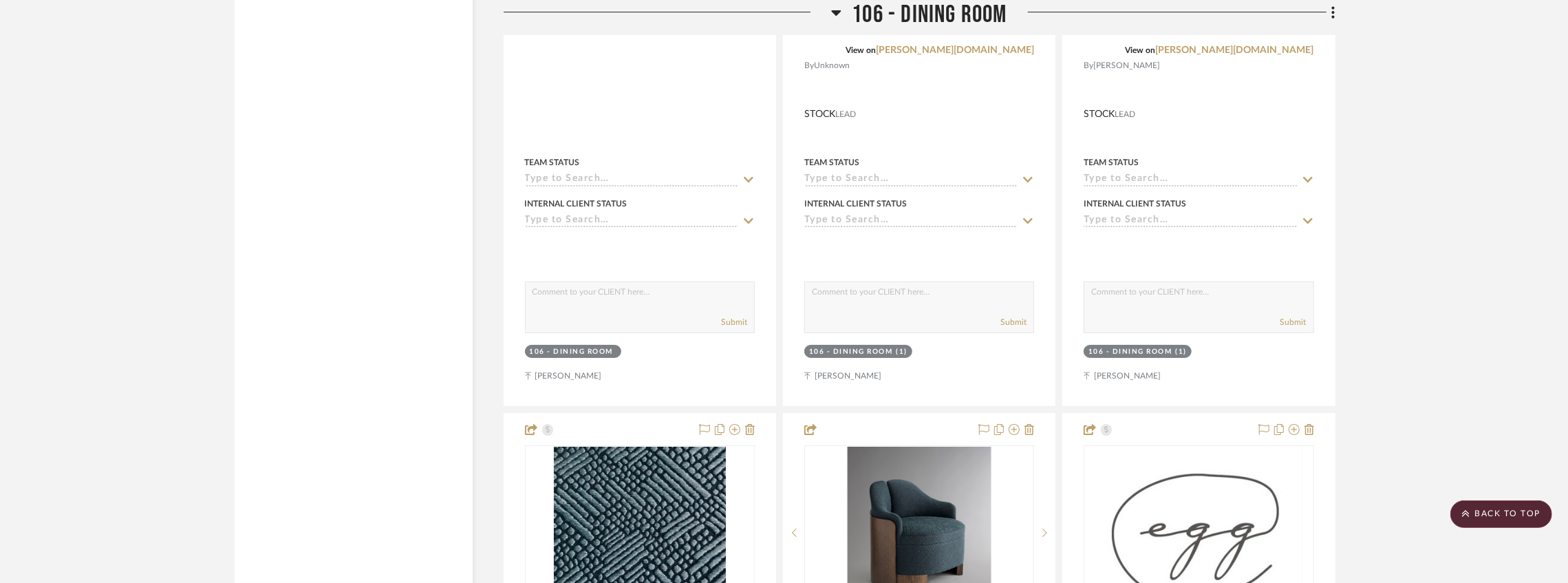
scroll to position [9109, 0]
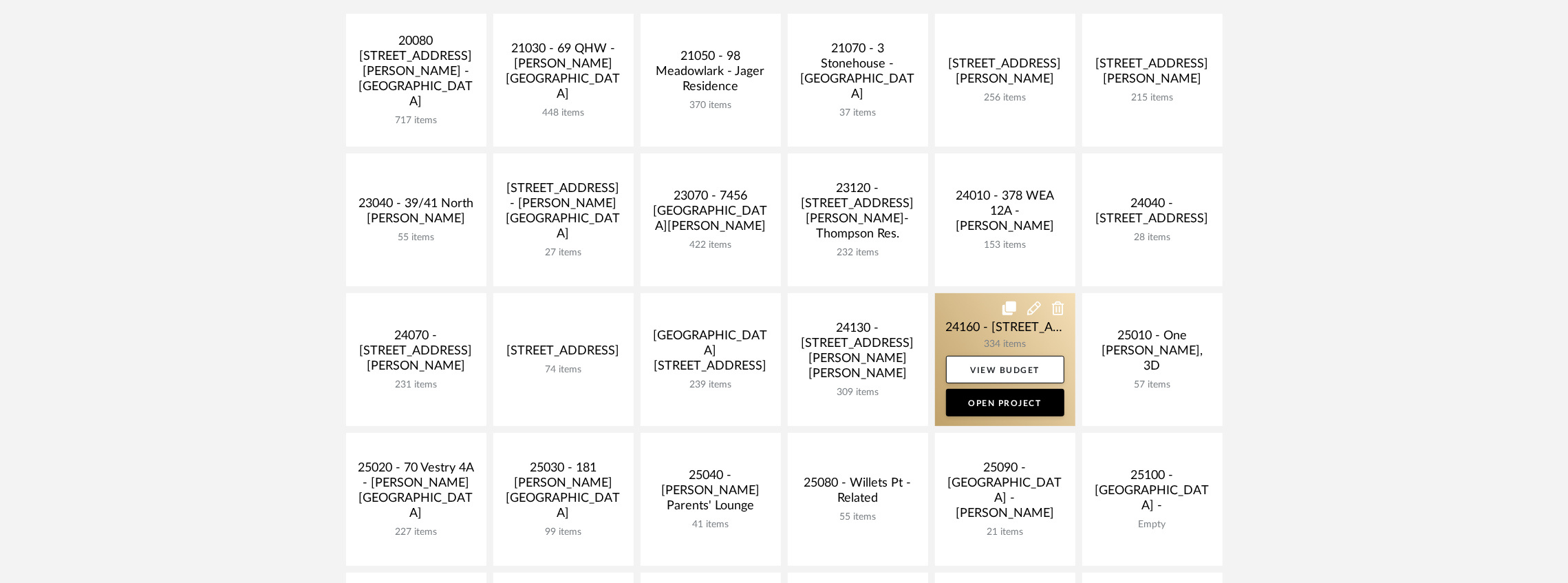
scroll to position [412, 0]
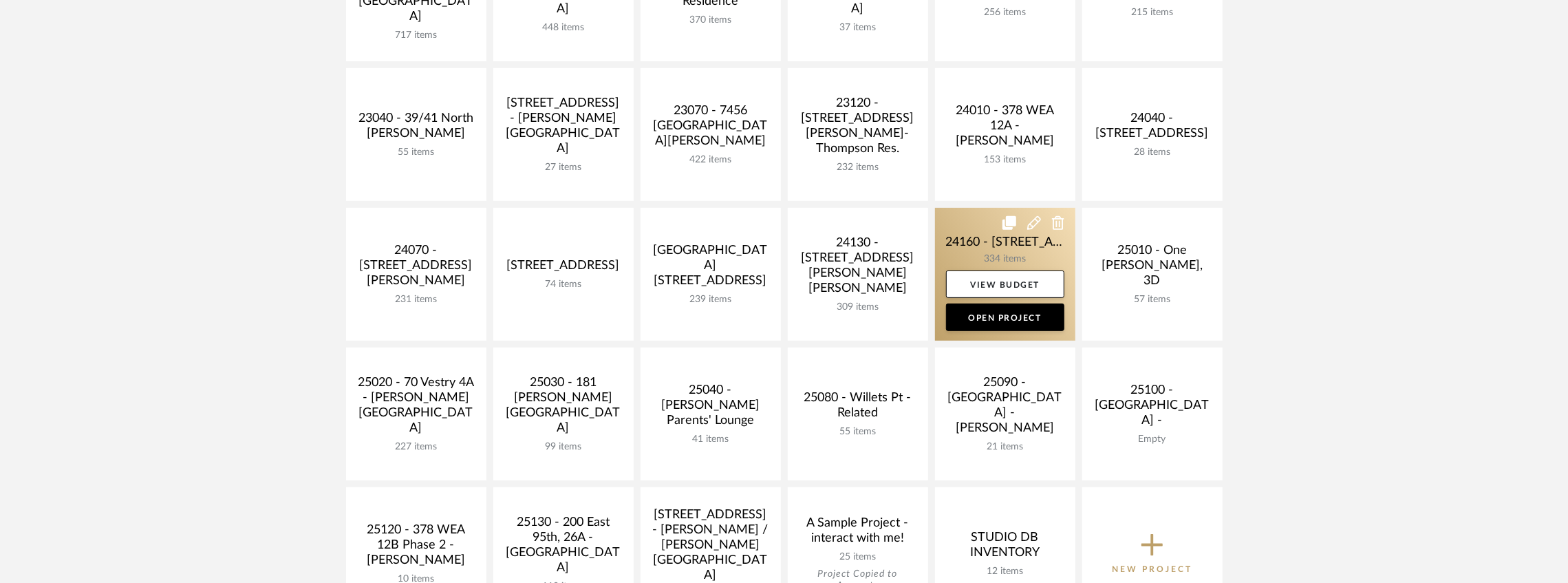
click at [995, 246] on link at bounding box center [1005, 274] width 140 height 132
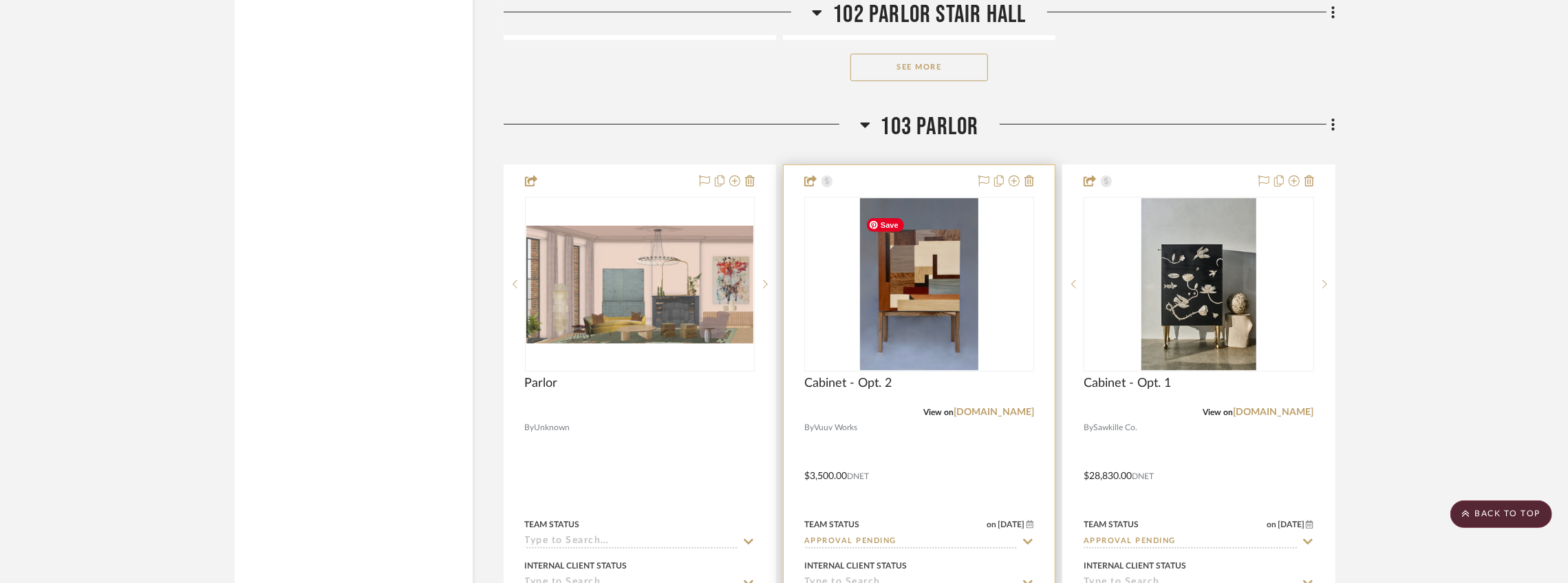
scroll to position [19352, 0]
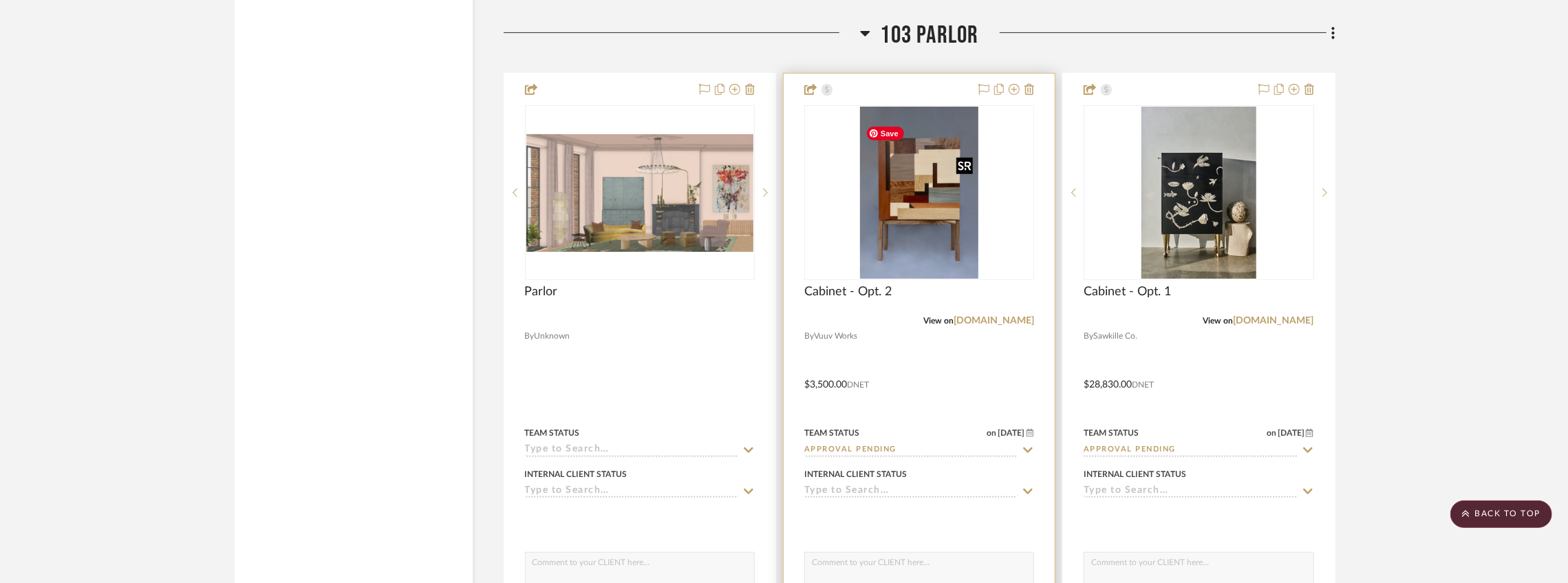
click at [947, 186] on img "0" at bounding box center [919, 192] width 117 height 172
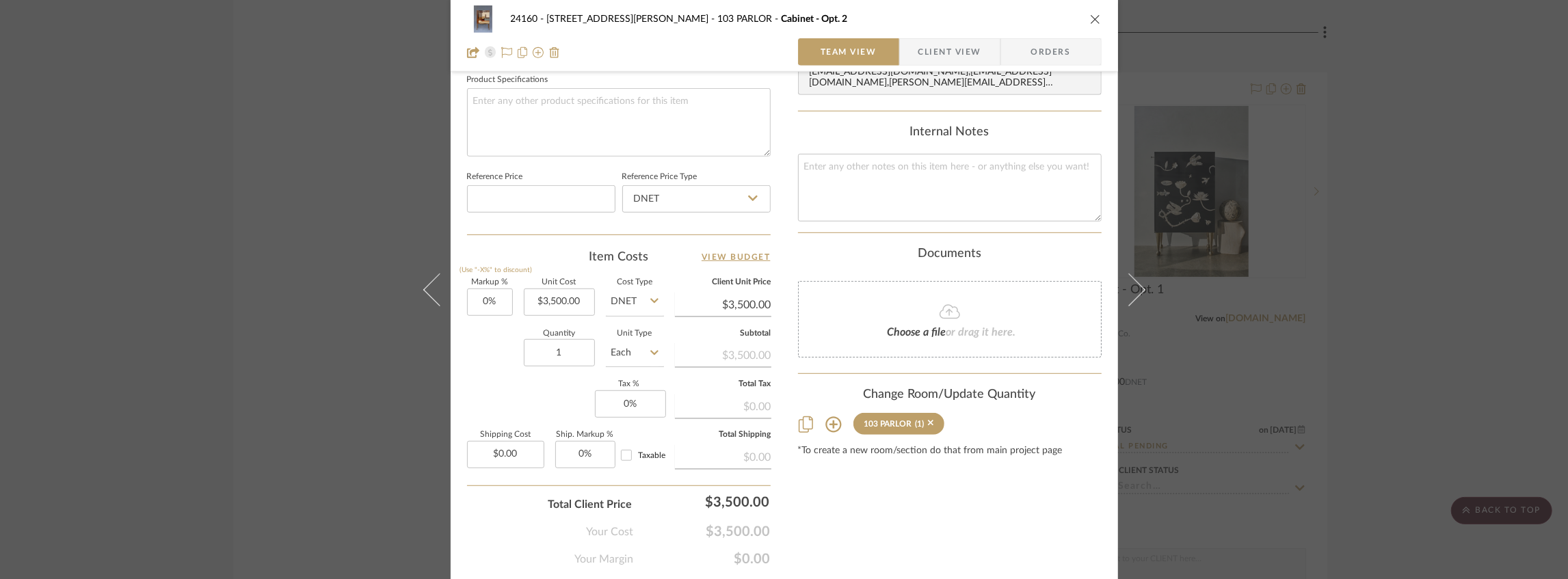
scroll to position [690, 0]
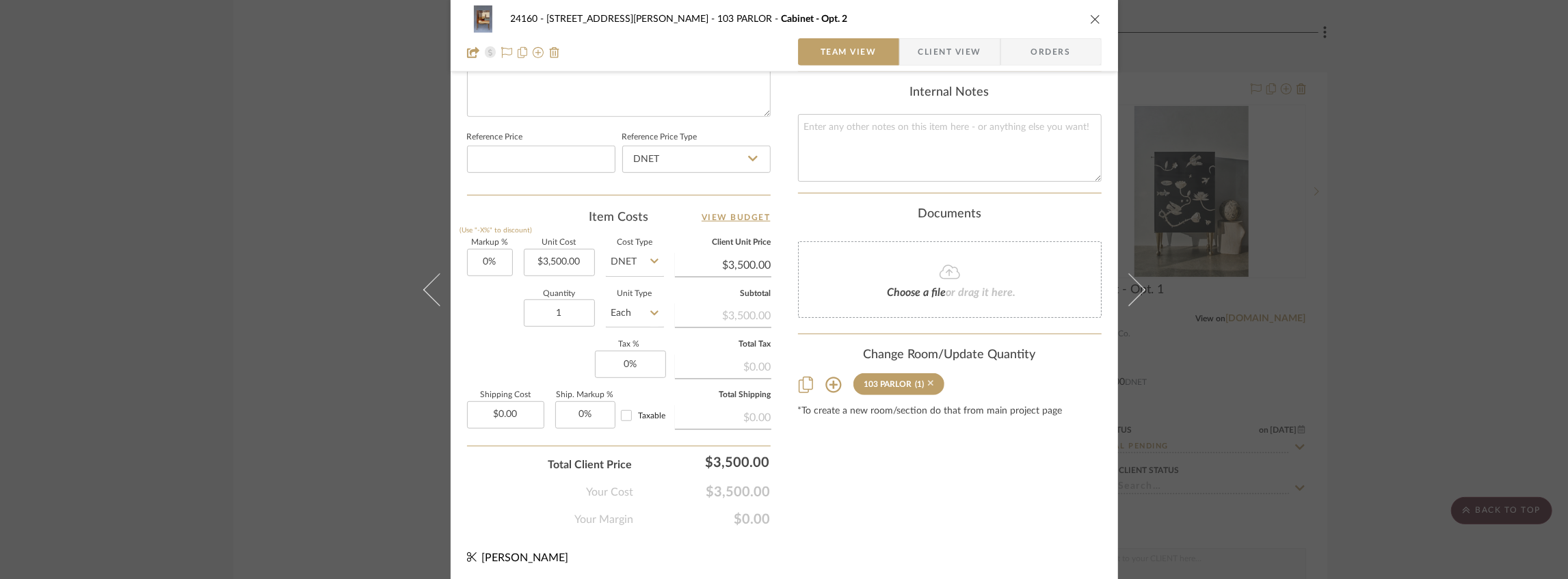
click at [928, 380] on icon at bounding box center [931, 384] width 6 height 6
click at [1089, 18] on icon "close" at bounding box center [1095, 19] width 11 height 11
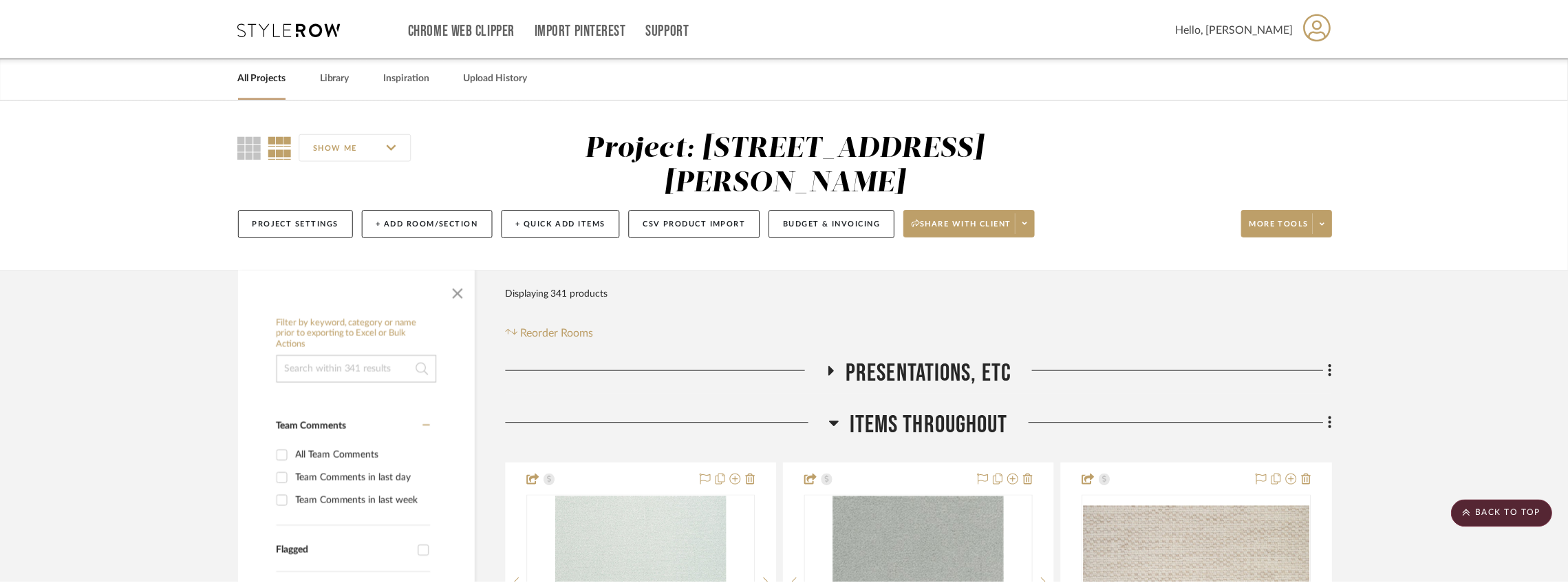
scroll to position [19352, 0]
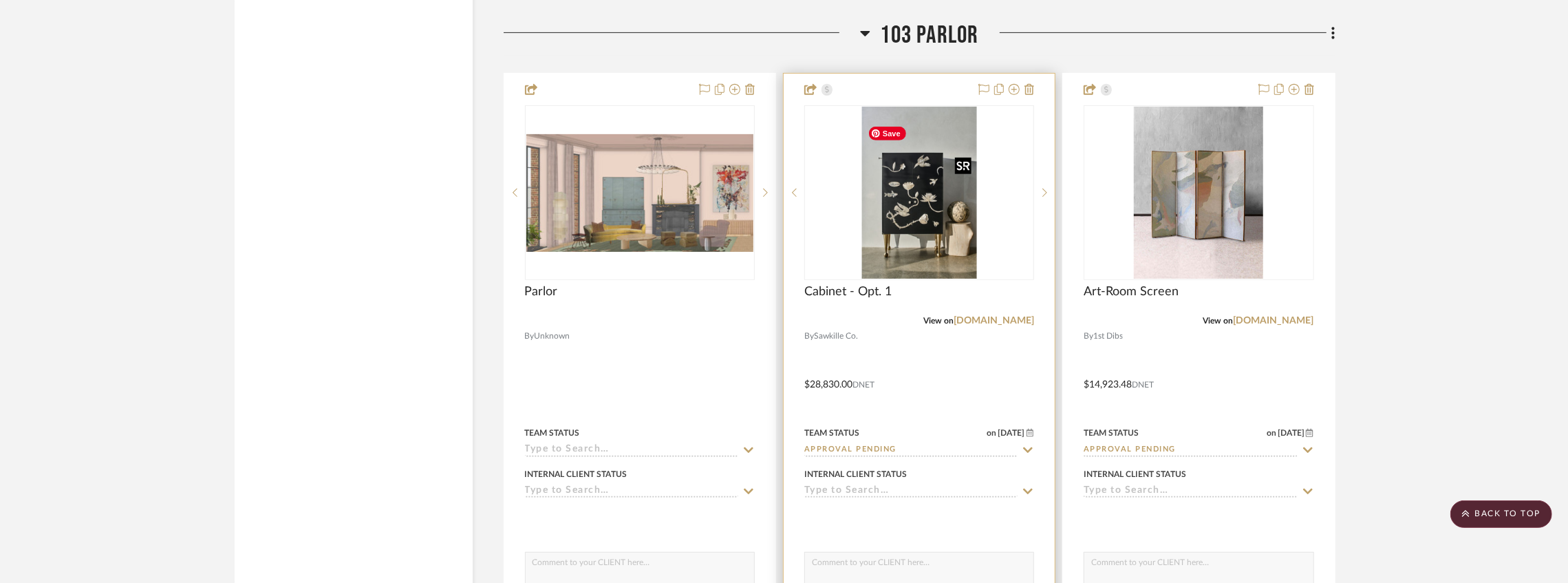
click at [0, 0] on img at bounding box center [0, 0] width 0 height 0
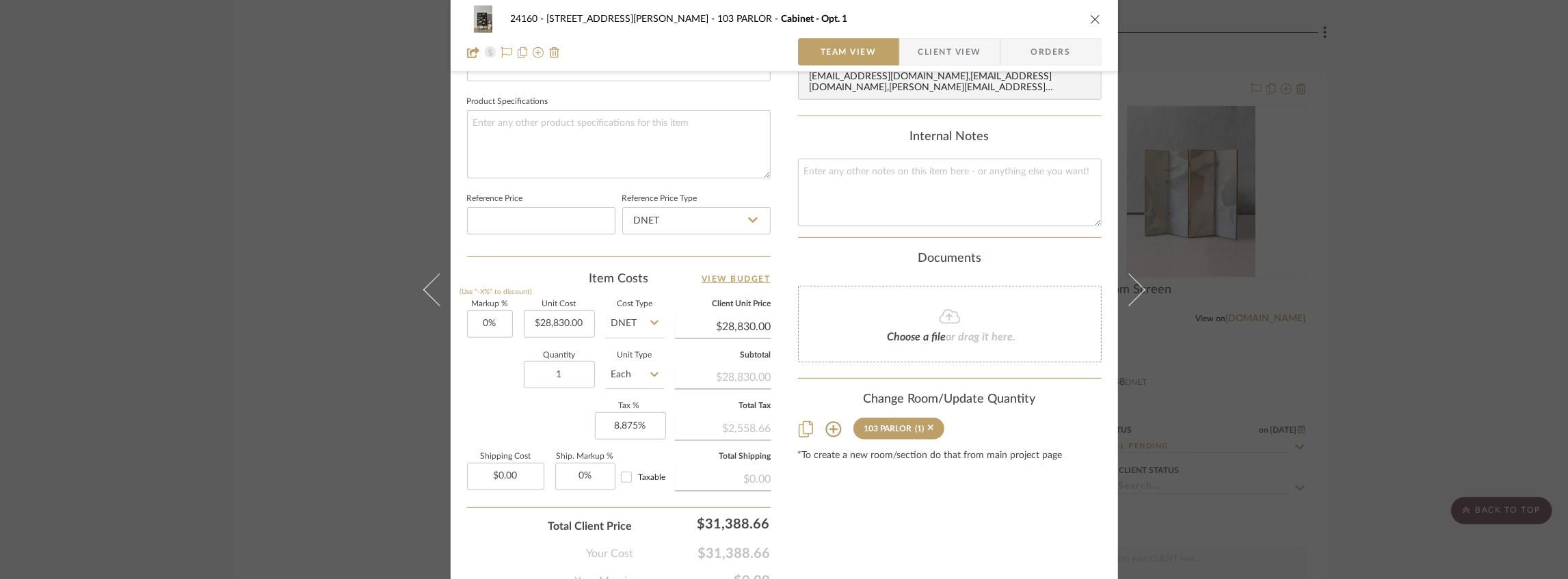
scroll to position [690, 0]
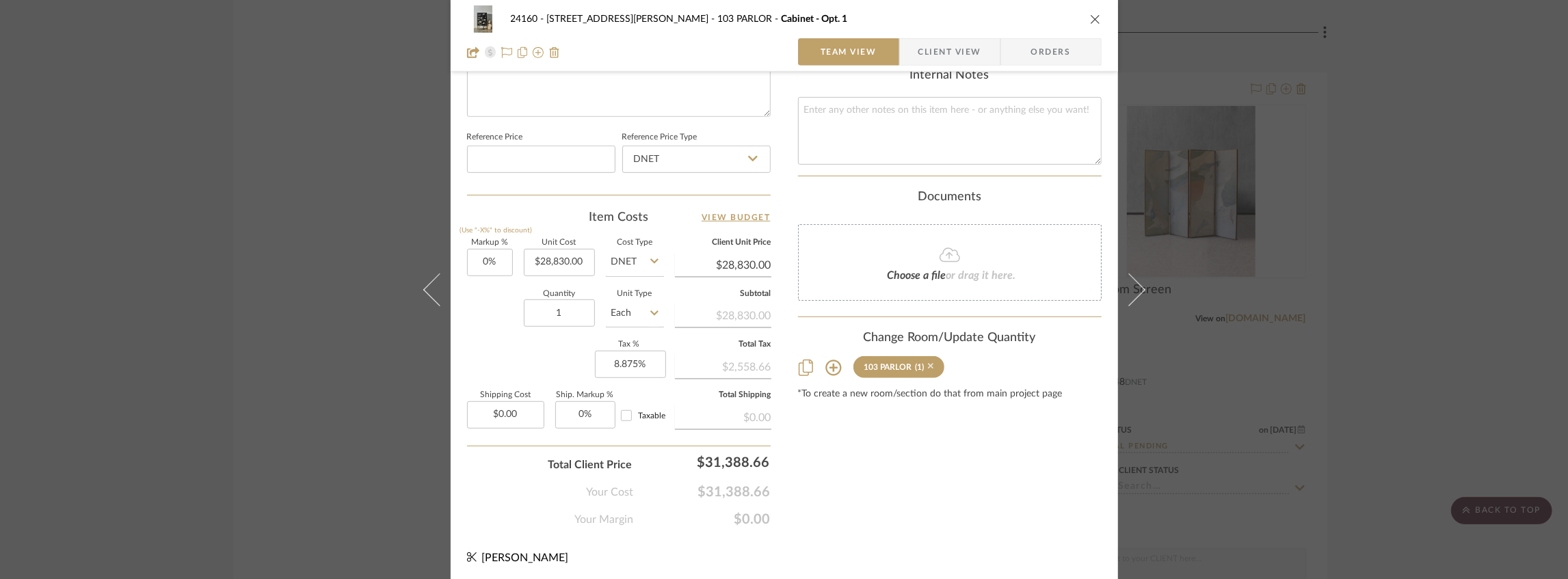
click at [928, 362] on icon at bounding box center [931, 366] width 6 height 9
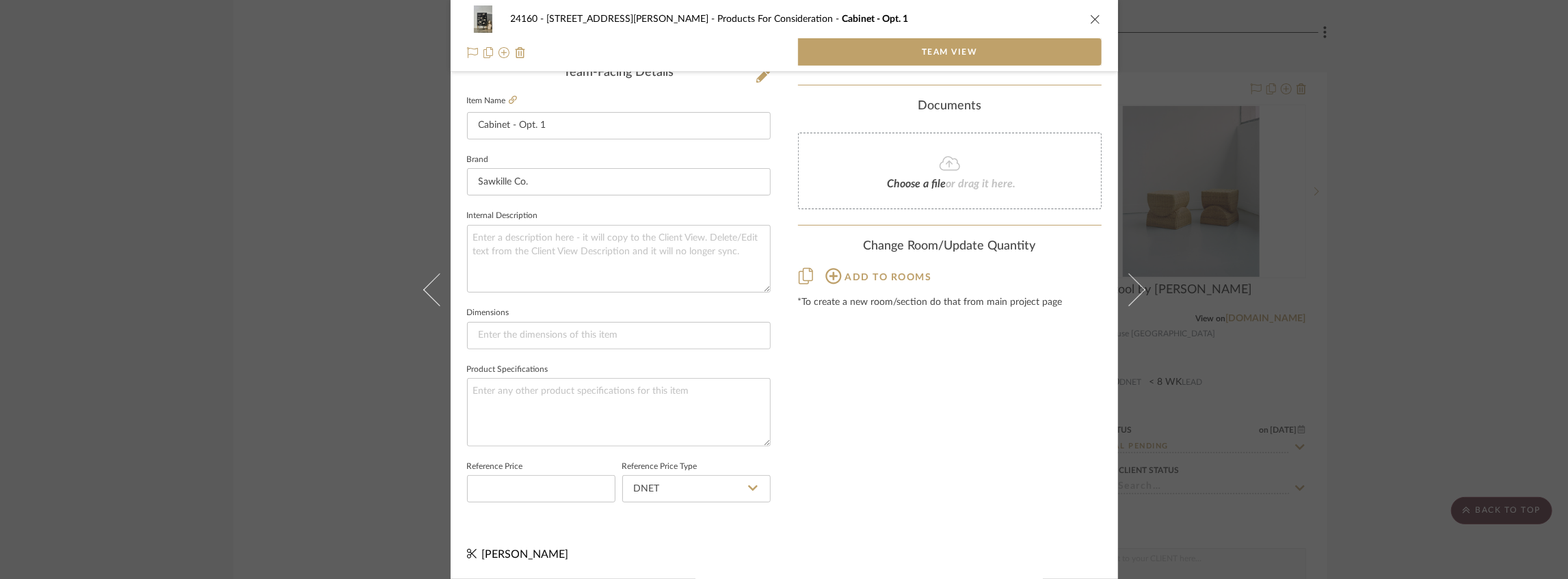
scroll to position [358, 0]
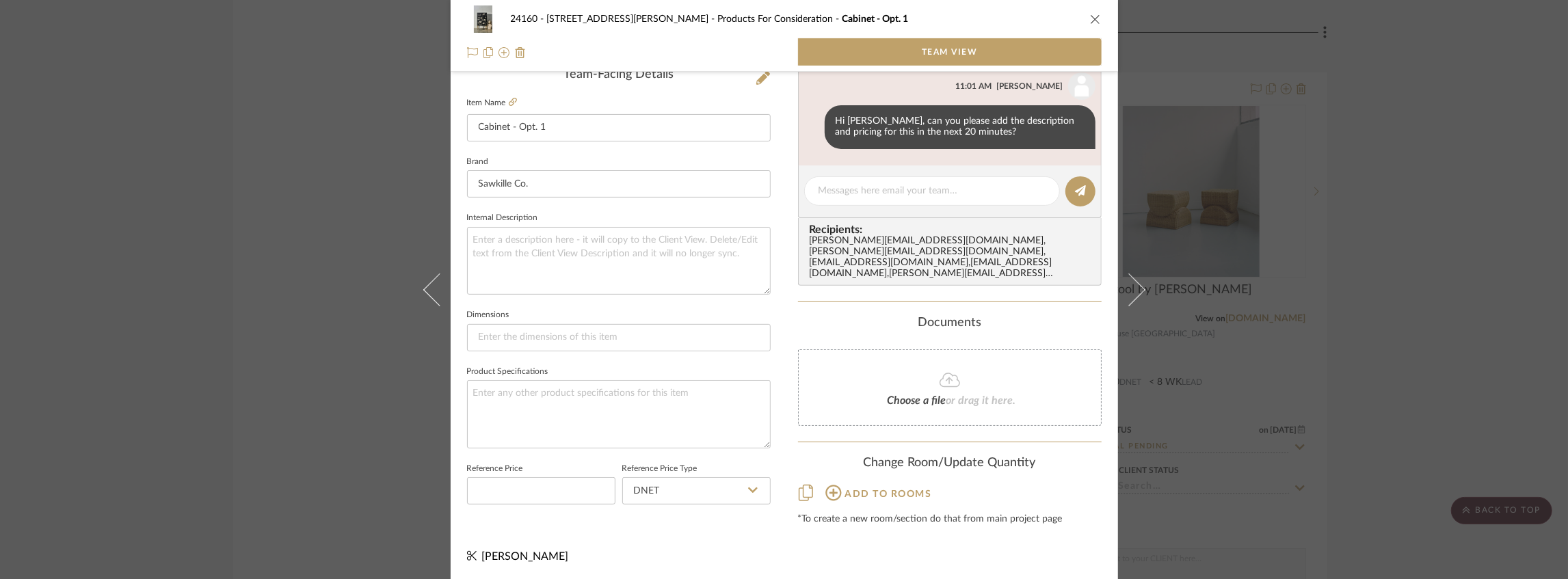
click at [1090, 18] on icon "close" at bounding box center [1095, 19] width 11 height 11
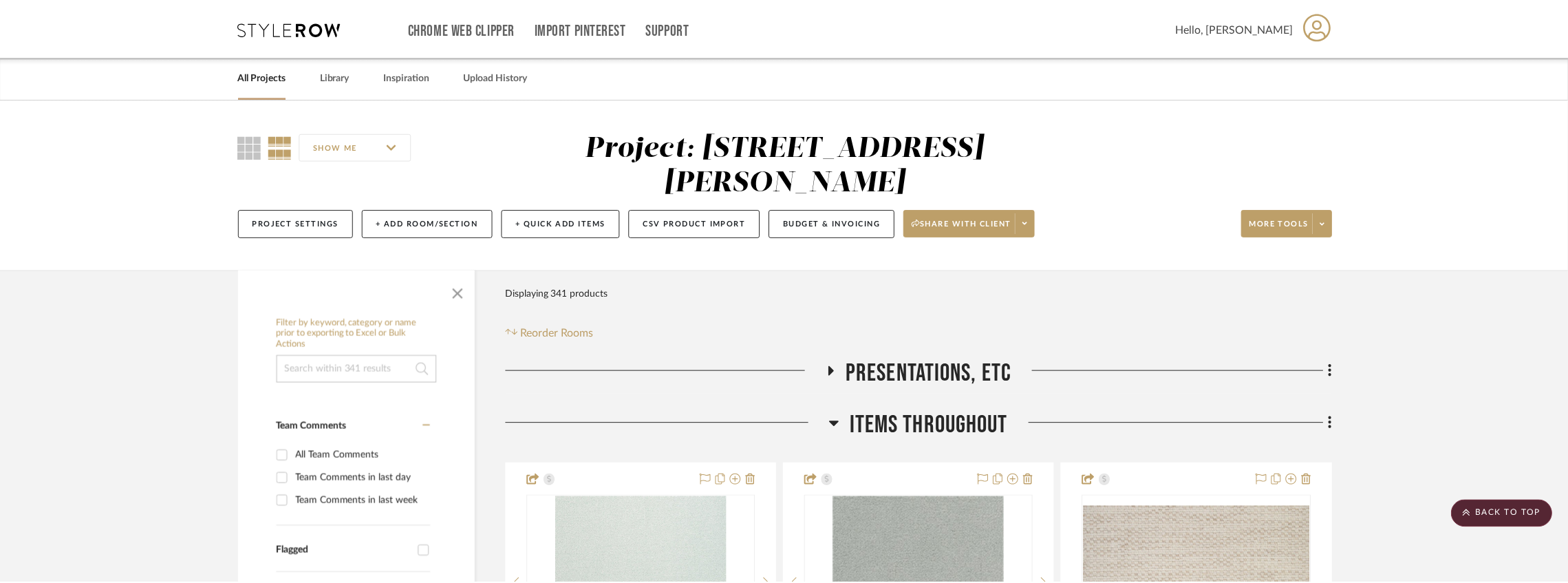
scroll to position [19352, 0]
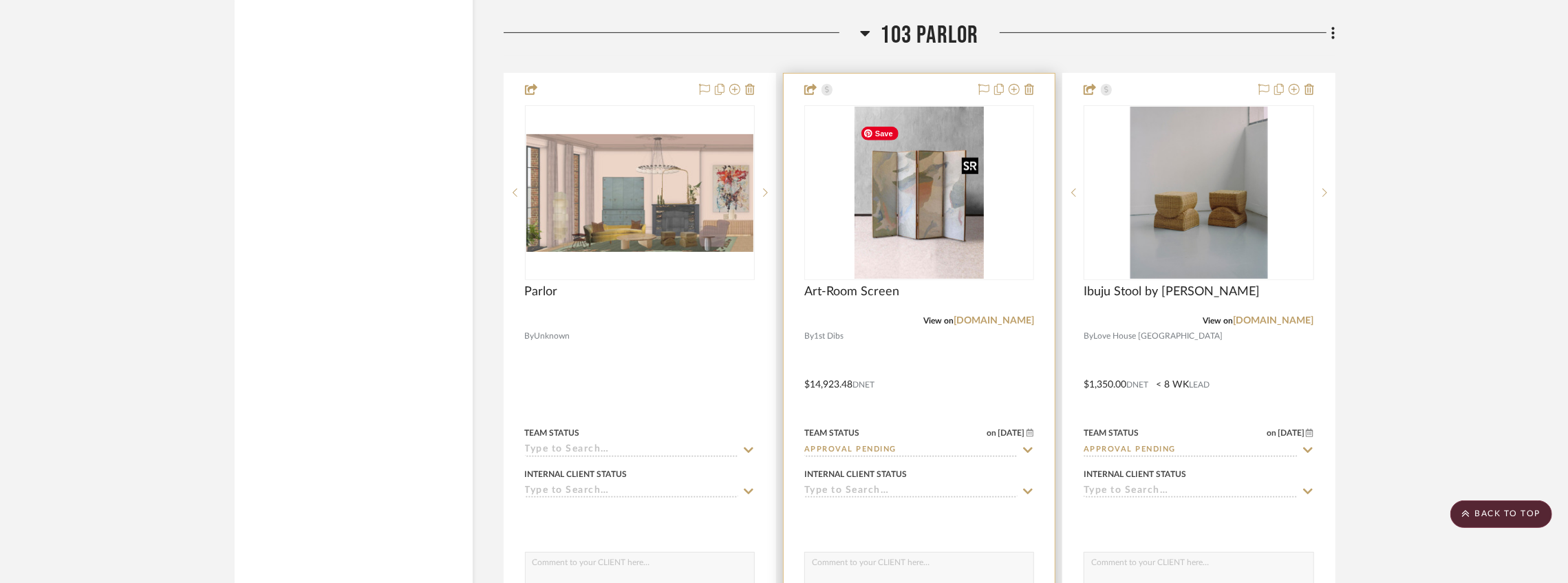
click at [950, 255] on img "0" at bounding box center [919, 192] width 129 height 172
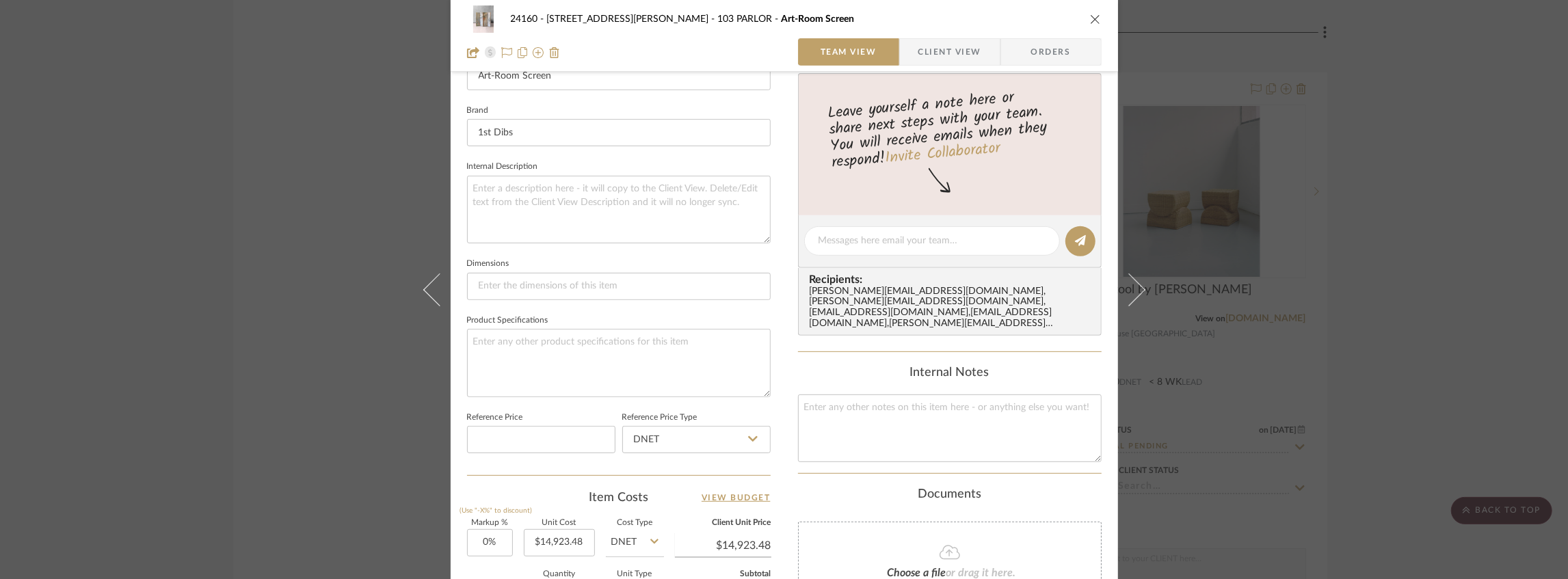
scroll to position [690, 0]
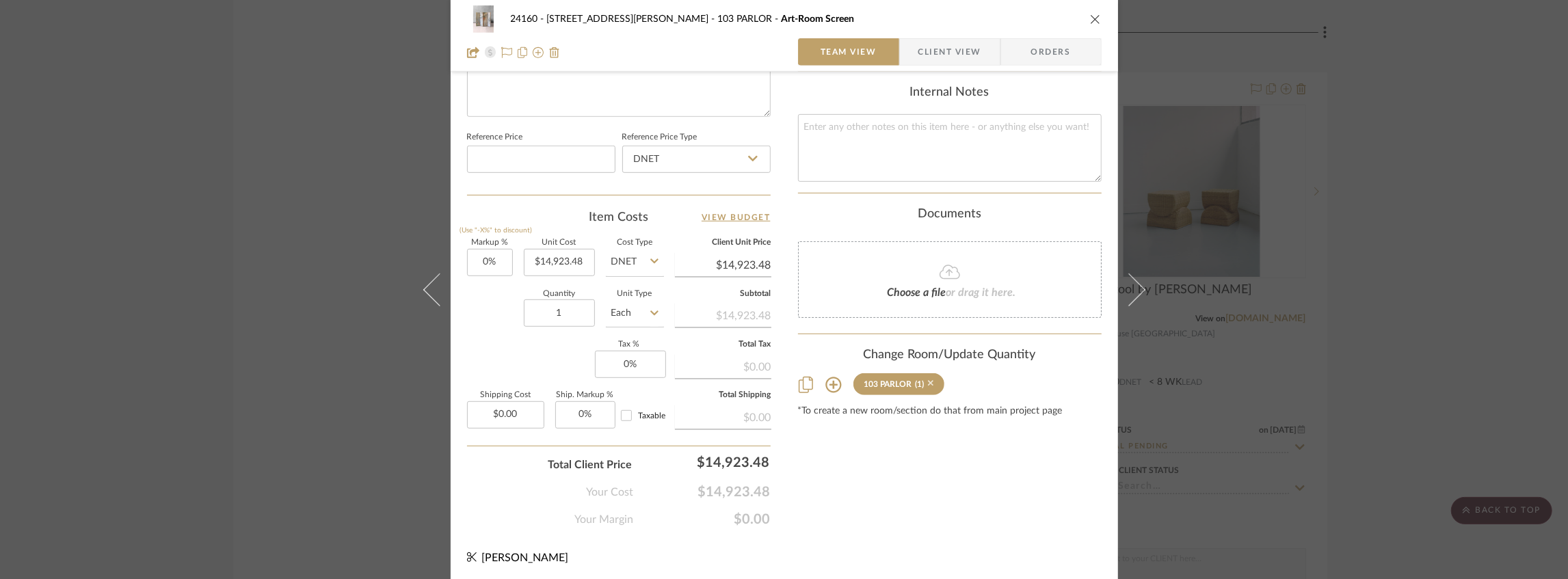
click at [928, 380] on icon at bounding box center [931, 384] width 6 height 6
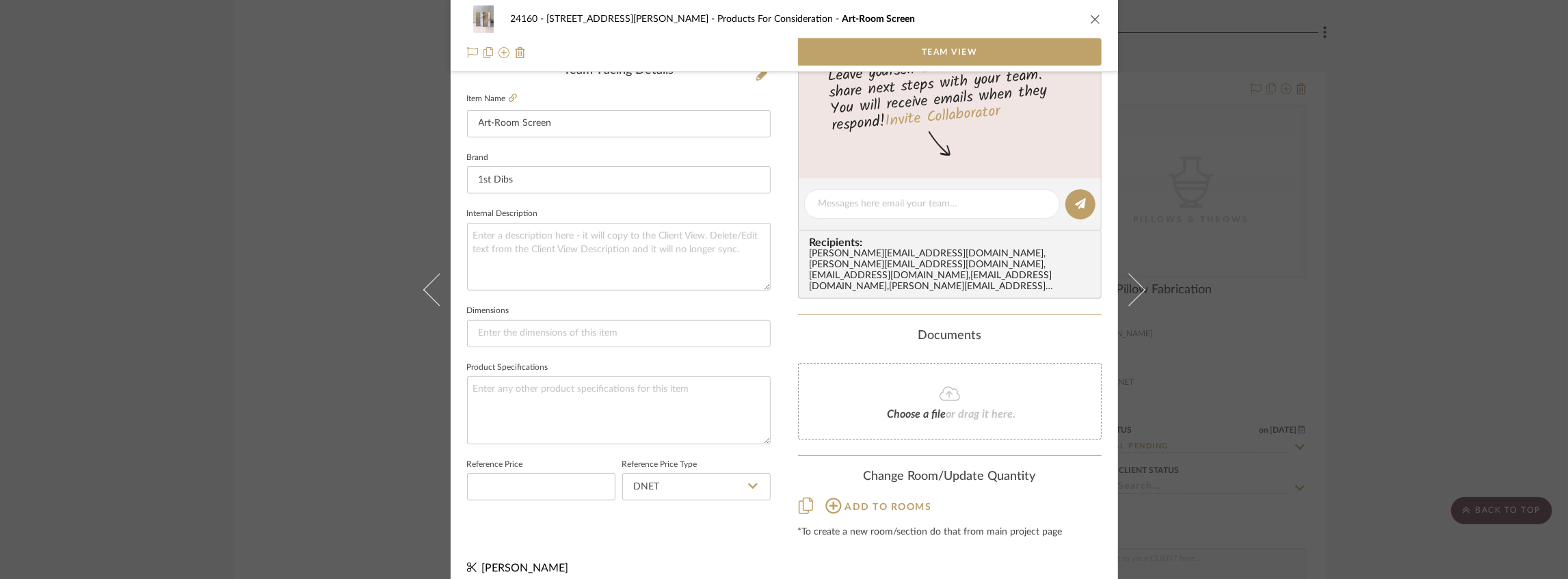
click at [1089, 20] on icon "close" at bounding box center [1095, 19] width 11 height 11
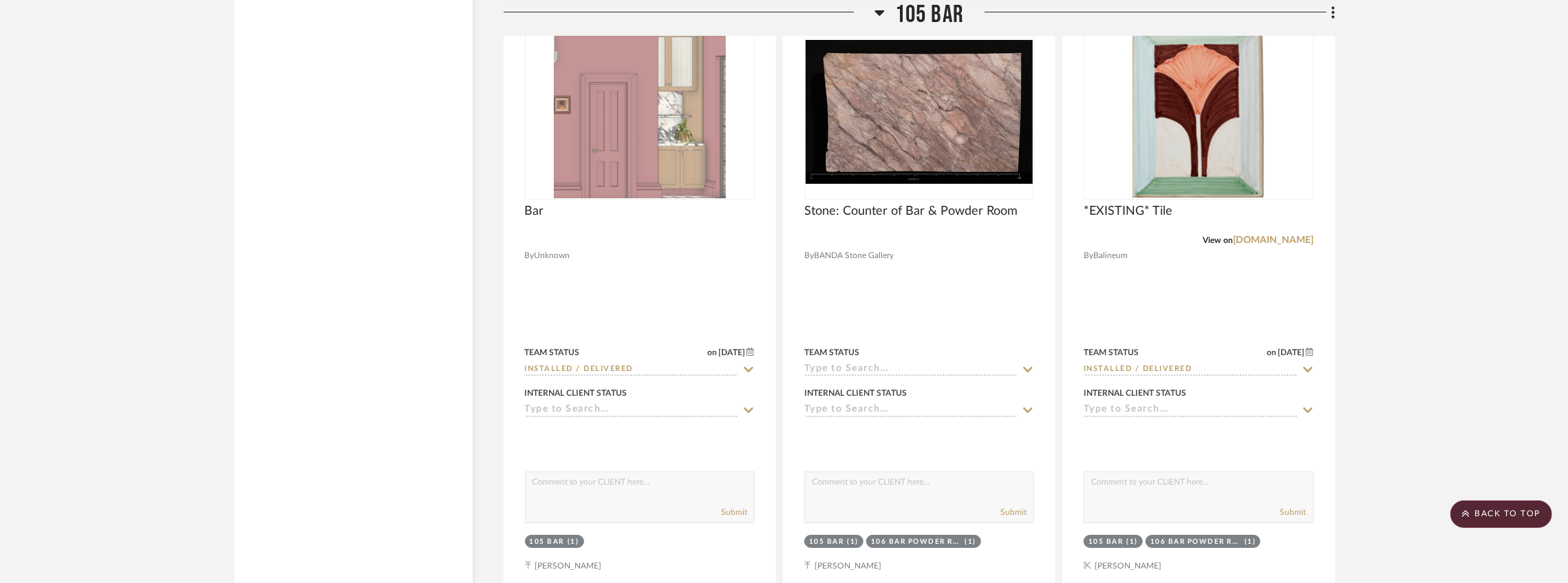
scroll to position [23571, 0]
